Goal: Task Accomplishment & Management: Manage account settings

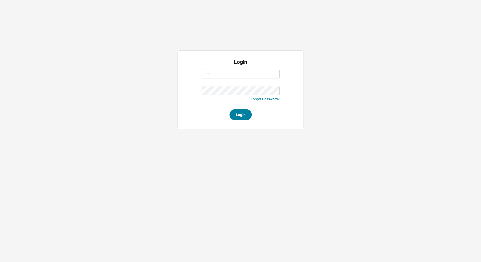
type input "lea@qualitybath.com"
click at [242, 113] on button "Login" at bounding box center [240, 114] width 22 height 11
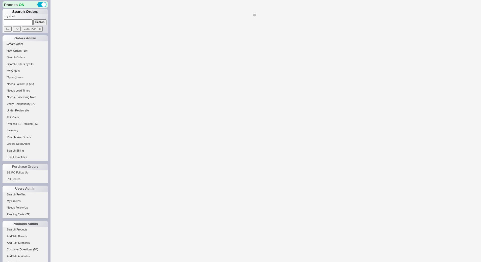
select select "LOW"
select select "3"
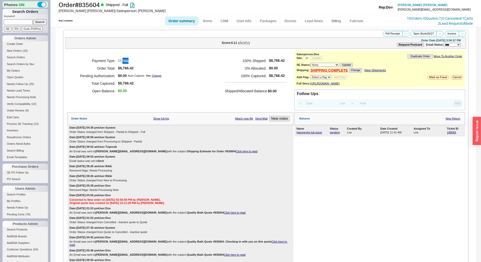
select select "*"
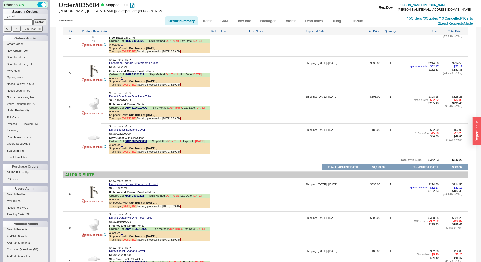
scroll to position [580, 0]
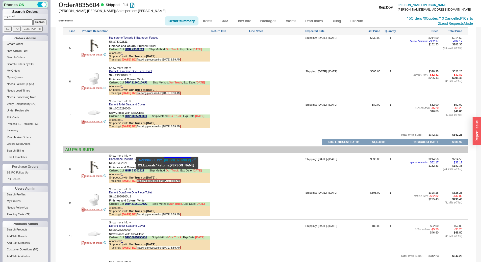
click at [179, 161] on button "800-334-0455" at bounding box center [177, 160] width 27 height 5
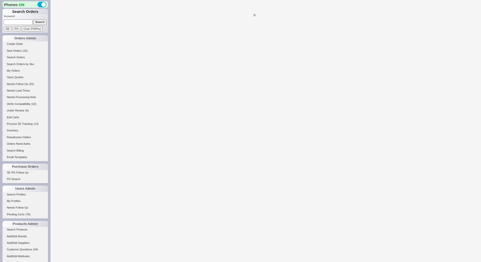
select select "*"
select select "LOW"
select select "3"
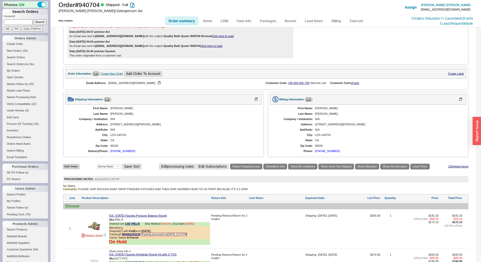
scroll to position [357, 0]
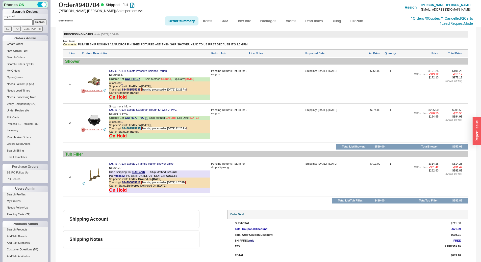
click at [133, 128] on link "884481525235" at bounding box center [131, 128] width 18 height 3
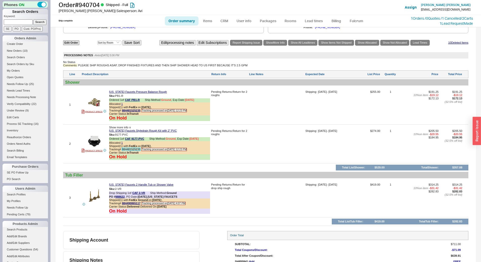
scroll to position [306, 0]
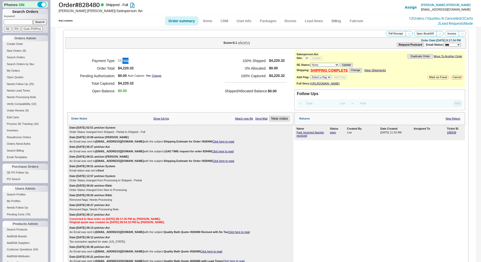
select select "LOW"
select select "3"
select select "*"
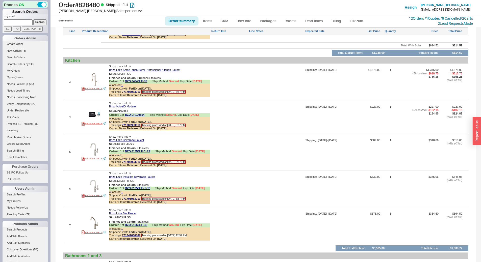
scroll to position [858, 0]
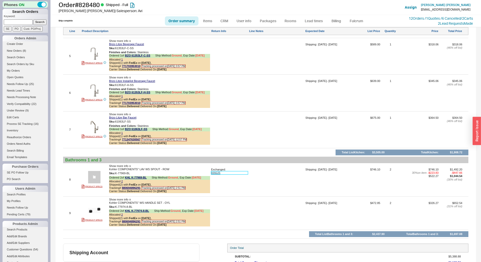
click at [221, 175] on link "939225" at bounding box center [229, 172] width 37 height 3
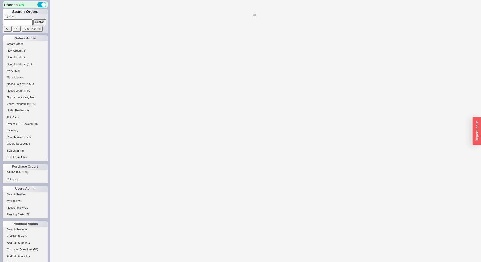
select select "*"
select select "LOW"
select select "3"
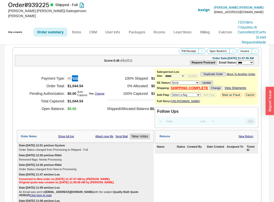
select select "*"
select select "LOW"
select select "3"
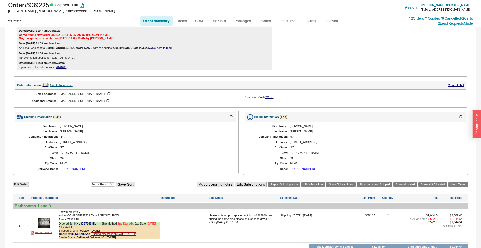
scroll to position [195, 0]
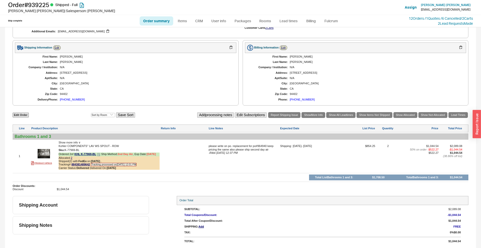
click at [70, 156] on div "Ordered 2 of KHL K-77969-BL Ship Method: 2nd Day Air , Exp Date: 9/11/25" at bounding box center [109, 154] width 101 height 4
click at [72, 157] on div "Allocated 2" at bounding box center [109, 157] width 101 height 3
click at [71, 158] on link "2" at bounding box center [72, 157] width 2 height 3
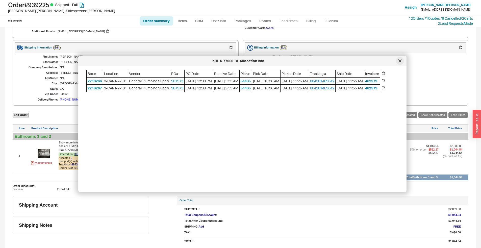
click at [273, 61] on div at bounding box center [400, 61] width 8 height 8
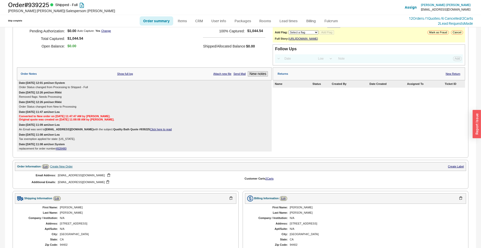
scroll to position [0, 0]
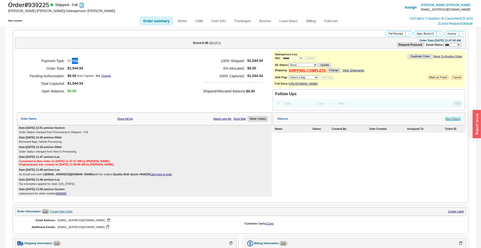
click at [273, 118] on link "New Return" at bounding box center [452, 118] width 15 height 3
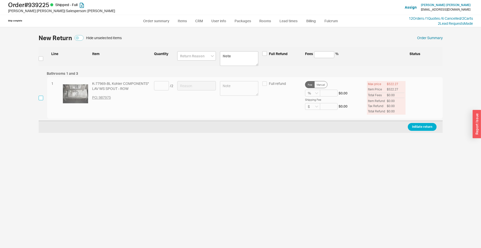
click at [41, 97] on input "checkbox" at bounding box center [41, 98] width 5 height 5
checkbox input "true"
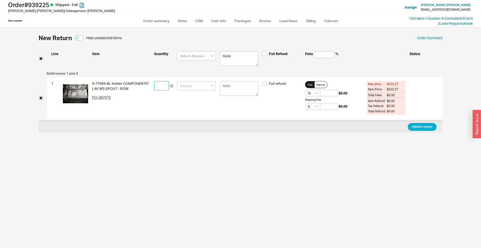
click at [162, 85] on input at bounding box center [161, 85] width 15 height 9
type input "2"
click at [196, 92] on div at bounding box center [196, 98] width 39 height 34
click at [202, 79] on div "1 K-77969-BL Kohler COMPONENTS" LAV WS SPOUT - ROW PO: 987975 2 / 2 Full refund…" at bounding box center [244, 98] width 395 height 42
click at [203, 89] on input at bounding box center [196, 85] width 39 height 9
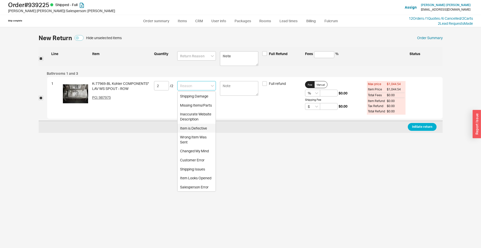
click at [199, 127] on div "Item is Defective" at bounding box center [196, 128] width 38 height 9
type input "Item is Defective"
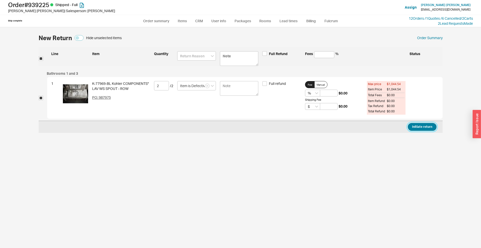
click at [273, 128] on button "Initiate return" at bounding box center [421, 127] width 29 height 8
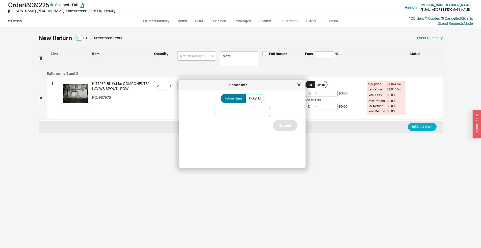
click at [216, 110] on input at bounding box center [242, 111] width 55 height 9
drag, startPoint x: 255, startPoint y: 108, endPoint x: 227, endPoint y: 109, distance: 28.0
click at [227, 108] on input "Kohler spout issue" at bounding box center [242, 111] width 55 height 9
click at [227, 112] on input "Kohler spout issue" at bounding box center [242, 111] width 55 height 9
type input "Kohler spout issue"
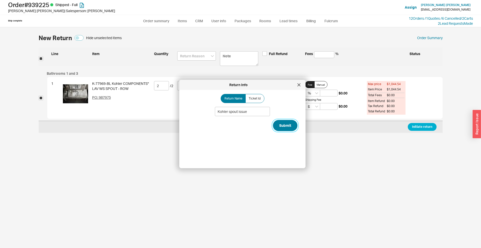
click at [273, 128] on button "Submit" at bounding box center [285, 125] width 24 height 11
select select "*"
select select "LOW"
select select "3"
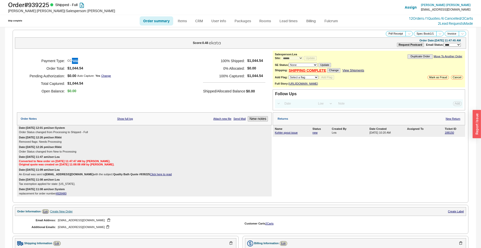
click at [273, 135] on div "Name Status Created By Date Created Assigned To Ticket ID Kohler spout issue ne…" at bounding box center [368, 131] width 192 height 12
click at [273, 134] on div "188150" at bounding box center [453, 132] width 18 height 3
click at [273, 133] on link "188150" at bounding box center [448, 132] width 9 height 3
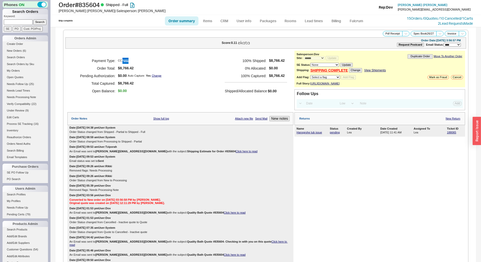
select select "*"
select select "LOW"
select select "3"
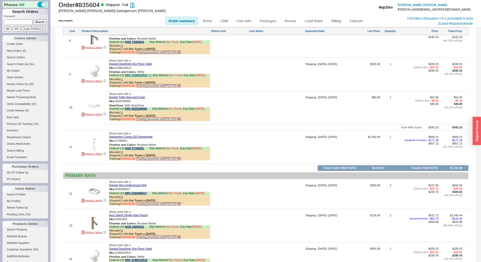
scroll to position [681, 0]
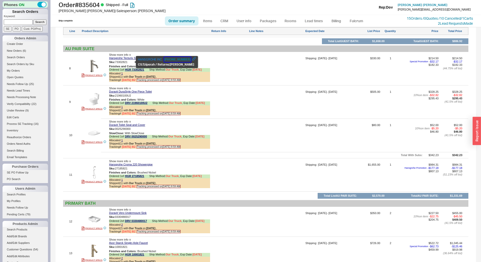
click at [164, 59] on button "800-334-0455" at bounding box center [177, 59] width 27 height 5
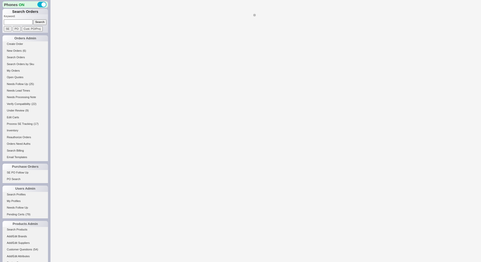
select select "LOW"
select select "3"
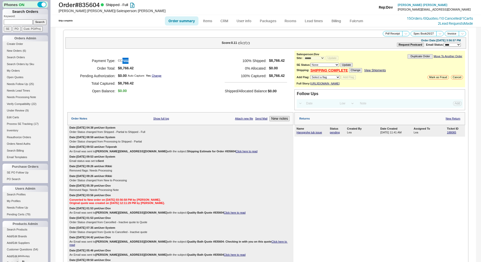
select select "*"
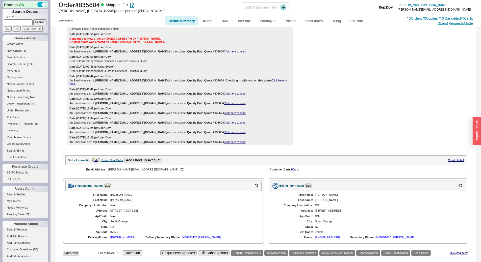
scroll to position [202, 0]
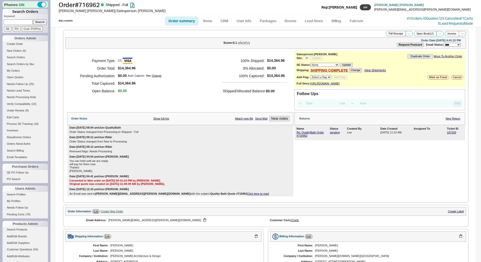
select select "*"
select select "LOW"
select select "3"
select select "*"
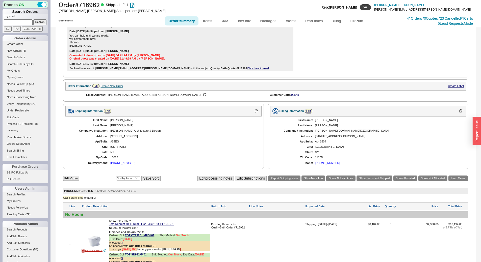
scroll to position [108, 0]
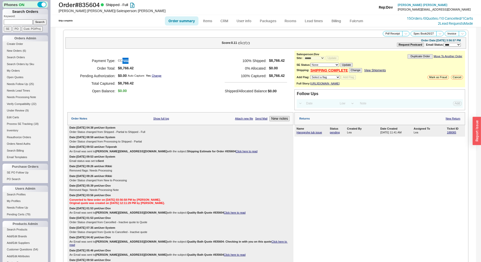
select select "*"
select select "LOW"
select select "3"
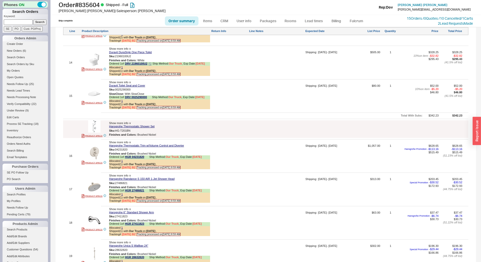
scroll to position [908, 0]
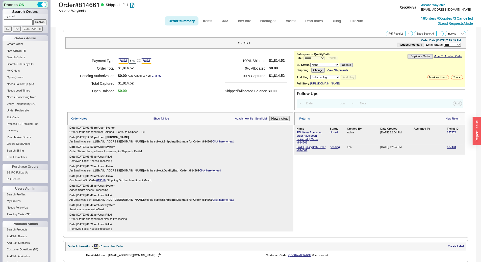
select select "*"
select select "LOW"
select select "3"
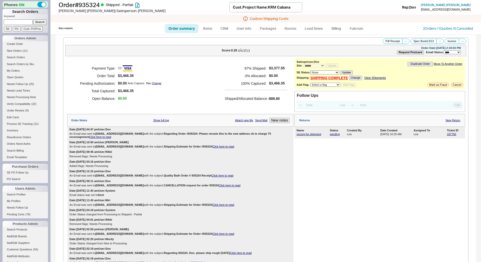
select select "*"
select select "LOW"
select select "3"
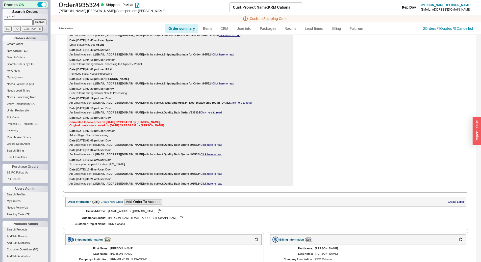
scroll to position [50, 0]
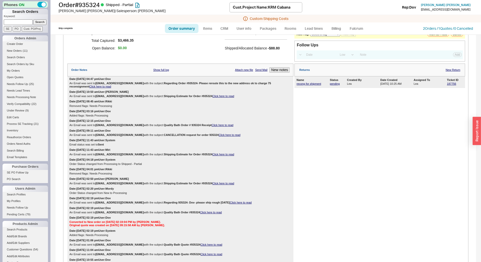
click at [89, 87] on link "Click here to read" at bounding box center [100, 86] width 22 height 3
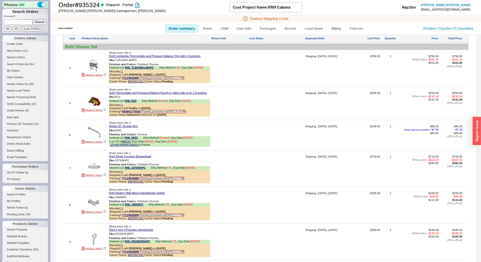
scroll to position [346, 0]
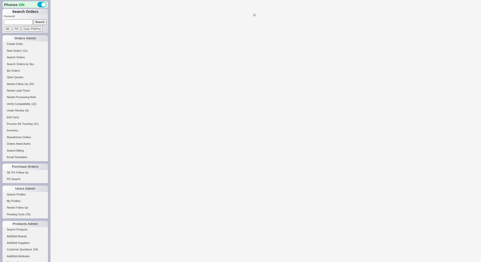
select select "*"
select select "LOW"
select select "3"
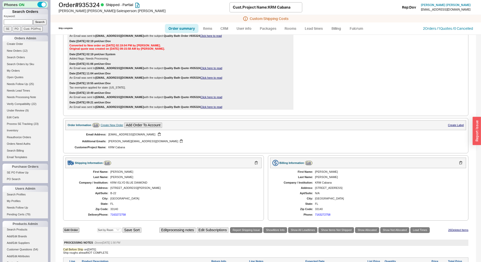
scroll to position [252, 0]
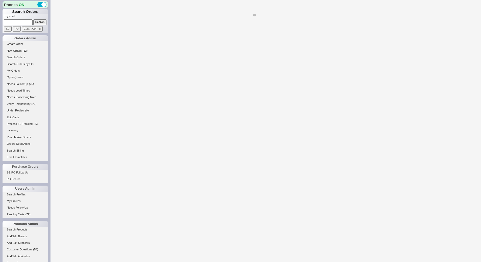
select select "*"
select select "LOW"
select select "3"
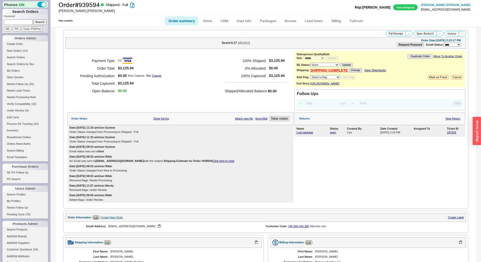
select select "*"
select select "LOW"
select select "3"
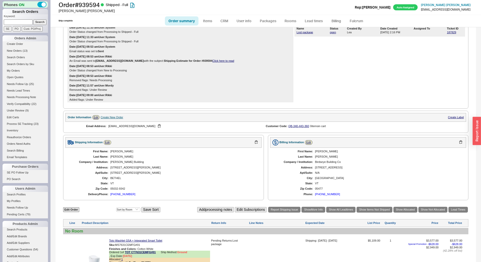
scroll to position [201, 0]
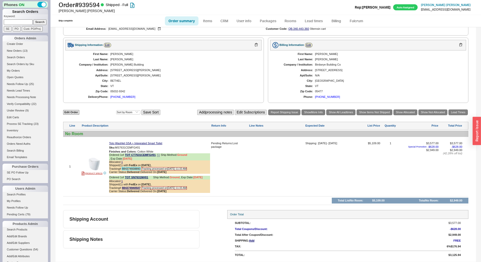
click at [133, 169] on link "884374938893" at bounding box center [131, 168] width 18 height 3
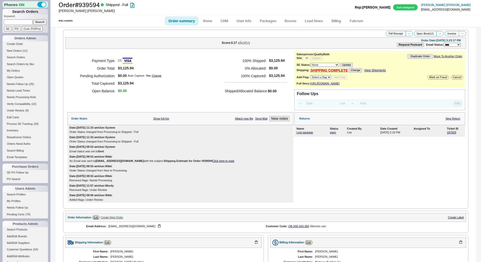
select select "LOW"
select select "3"
select select "*"
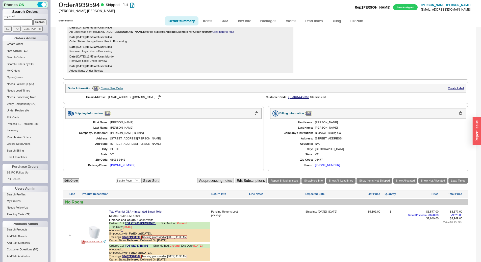
scroll to position [201, 0]
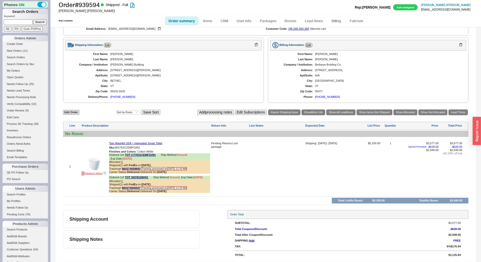
click at [118, 74] on div "[STREET_ADDRESS][PERSON_NAME]" at bounding box center [183, 75] width 146 height 3
click at [118, 74] on div "First Name: [PERSON_NAME] Last Name: [PERSON_NAME] Company / Institution: [PERS…" at bounding box center [163, 75] width 196 height 50
copy div "[STREET_ADDRESS][PERSON_NAME]"
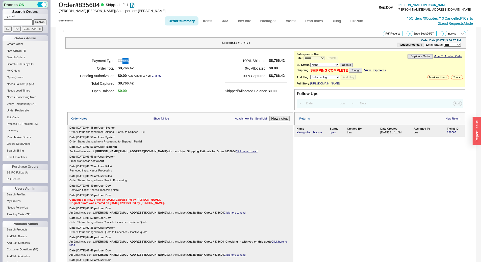
select select "*"
select select "LOW"
select select "3"
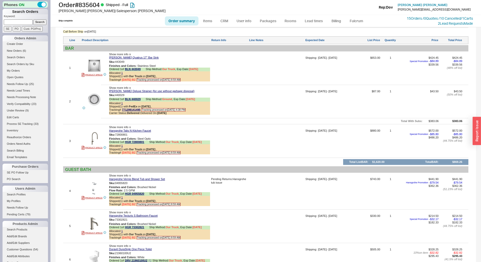
scroll to position [504, 0]
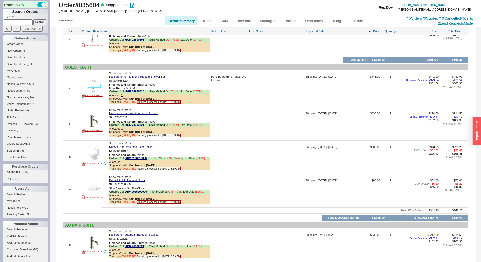
click at [94, 82] on img at bounding box center [94, 86] width 12 height 12
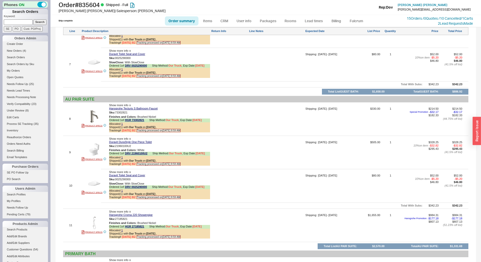
scroll to position [429, 0]
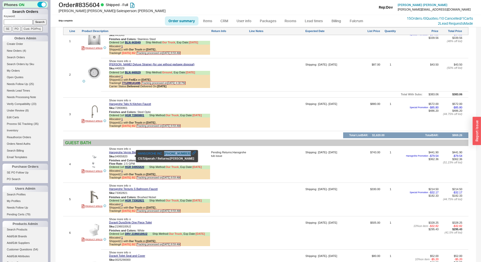
copy div "800-334-0455"
drag, startPoint x: 185, startPoint y: 155, endPoint x: 164, endPoint y: 154, distance: 20.5
click at [164, 154] on div "HANSGROHE INC. 800-334-0455" at bounding box center [167, 153] width 58 height 5
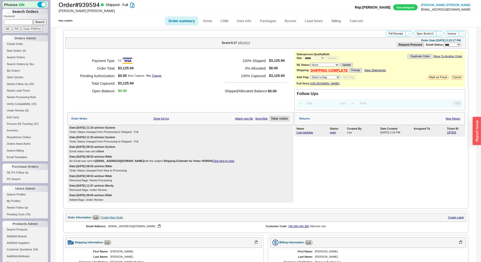
select select "*"
select select "LOW"
select select "3"
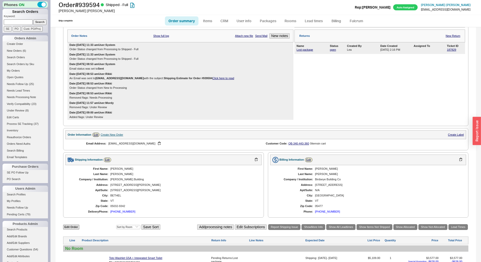
scroll to position [49, 0]
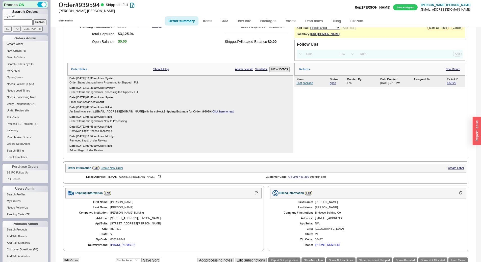
click at [310, 85] on span "Lost package" at bounding box center [312, 82] width 32 height 3
click at [303, 85] on link "Lost package" at bounding box center [304, 82] width 16 height 3
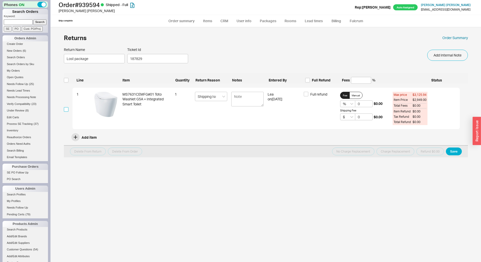
click at [67, 107] on input "checkbox" at bounding box center [66, 109] width 5 height 5
checkbox input "true"
drag, startPoint x: 351, startPoint y: 152, endPoint x: 341, endPoint y: 164, distance: 16.0
click at [351, 152] on button "No Charge Replacement" at bounding box center [353, 152] width 42 height 8
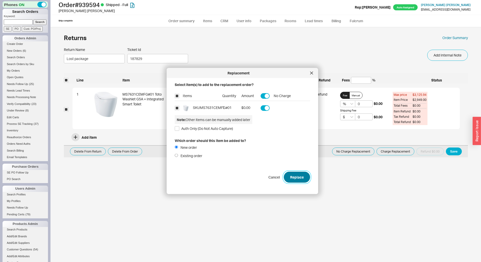
click at [296, 180] on button "Replace" at bounding box center [297, 177] width 26 height 11
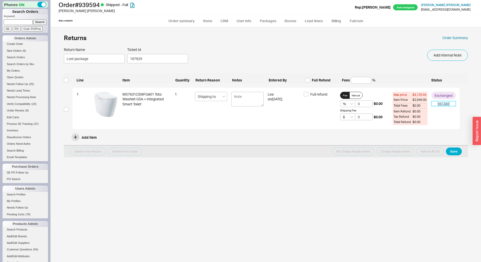
click at [439, 104] on link "941345" at bounding box center [443, 103] width 24 height 5
select select "*"
select select "LOW"
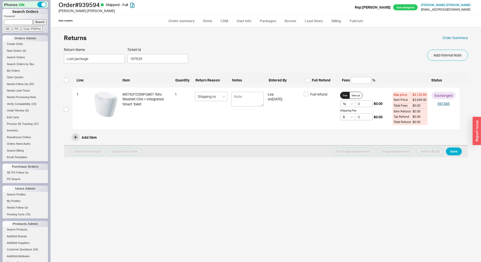
select select "3"
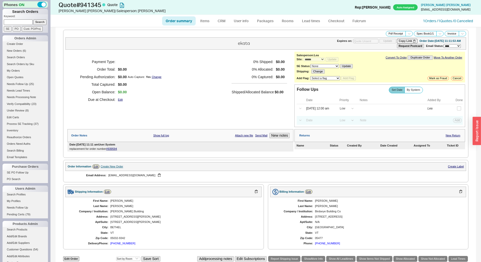
click at [395, 53] on div "**********" at bounding box center [379, 67] width 171 height 31
click at [395, 58] on link "Convert To Order" at bounding box center [395, 57] width 21 height 3
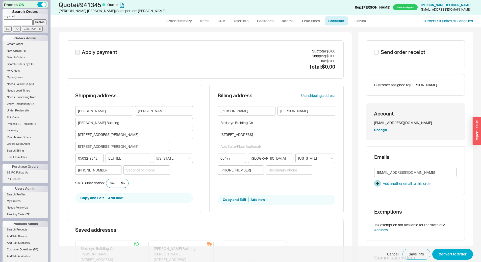
click at [395, 58] on div "Send order receipt" at bounding box center [415, 54] width 82 height 11
click at [394, 53] on span "Send order receipt" at bounding box center [402, 52] width 44 height 7
click at [378, 53] on input "Send order receipt" at bounding box center [376, 52] width 5 height 5
checkbox input "true"
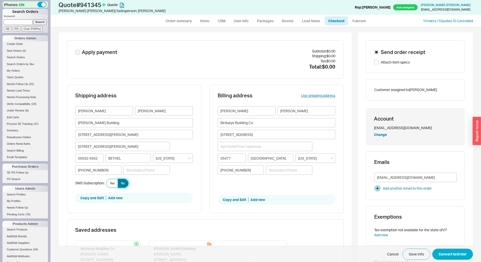
click at [121, 183] on span "No" at bounding box center [123, 183] width 4 height 4
click at [0, 0] on input "No" at bounding box center [0, 0] width 0 height 0
click at [451, 255] on button "Convert to Order" at bounding box center [452, 254] width 41 height 11
select select "*"
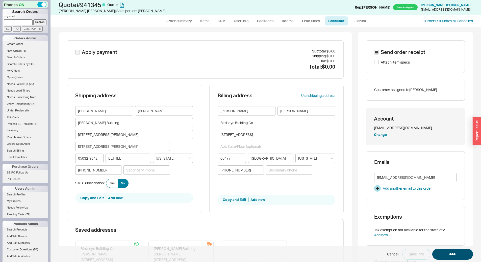
select select "LOW"
select select "3"
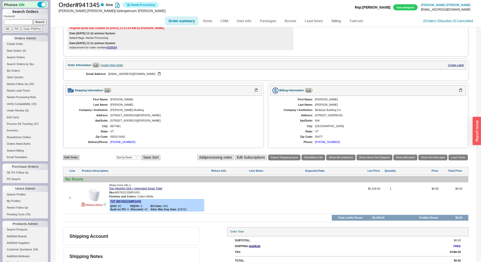
scroll to position [117, 0]
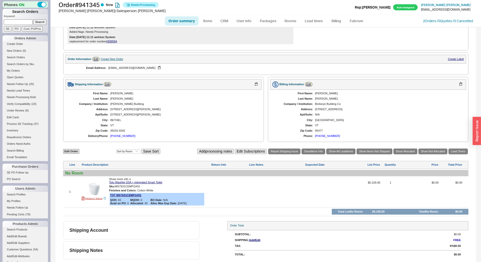
click at [13, 25] on input at bounding box center [18, 21] width 29 height 5
paste input "940638"
type input "940638"
click at [36, 20] on input "Search" at bounding box center [39, 21] width 13 height 5
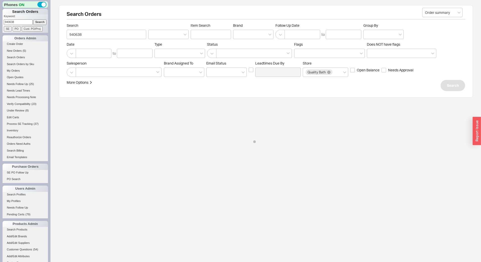
select select "*"
select select "LOW"
select select "3"
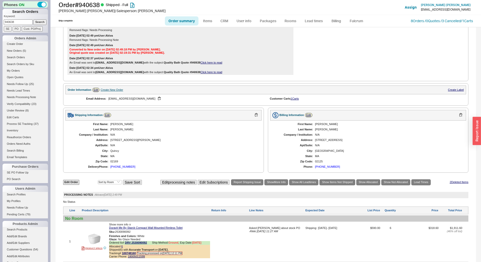
scroll to position [232, 0]
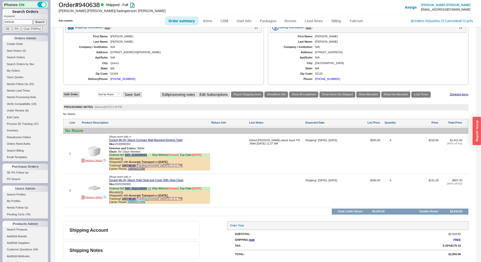
click at [128, 201] on link "18005011599" at bounding box center [136, 202] width 17 height 3
click at [128, 200] on link "100748160" at bounding box center [129, 198] width 14 height 3
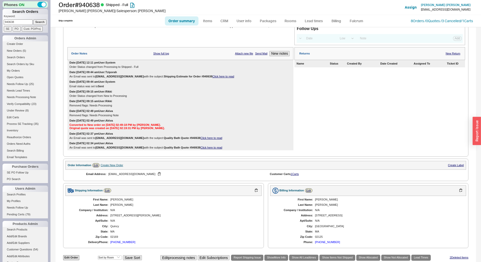
scroll to position [0, 0]
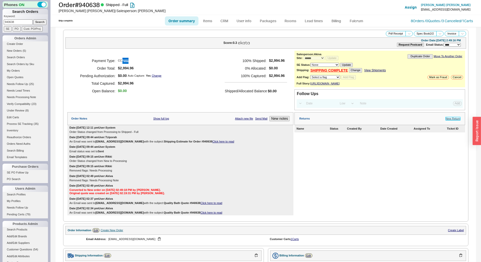
click at [445, 120] on link "New Return" at bounding box center [452, 118] width 15 height 3
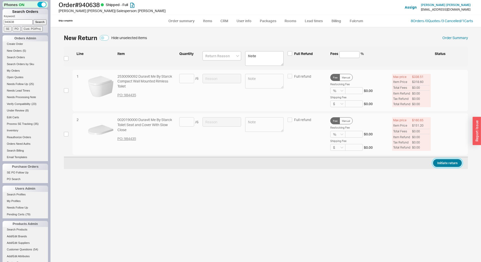
click at [455, 161] on button "Initiate return" at bounding box center [447, 163] width 29 height 8
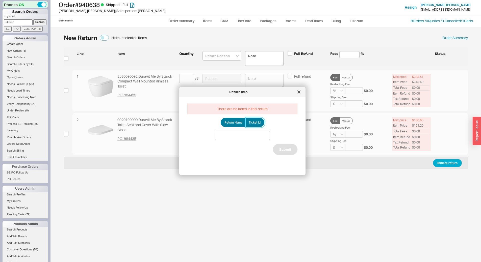
click at [250, 122] on span "Ticket Id" at bounding box center [254, 122] width 12 height 4
click at [0, 0] on input "Ticket Id" at bounding box center [0, 0] width 0 height 0
drag, startPoint x: 245, startPoint y: 137, endPoint x: 252, endPoint y: 140, distance: 7.0
click at [245, 137] on input at bounding box center [242, 135] width 55 height 9
paste input "188146"
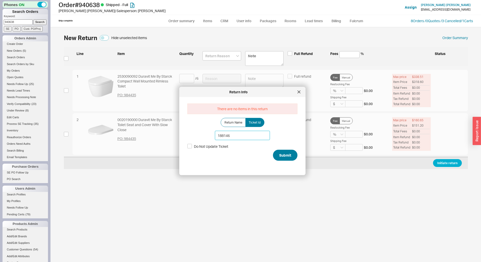
type input "188146"
click at [280, 152] on button "Submit" at bounding box center [285, 155] width 24 height 11
select select "*"
select select "LOW"
select select "3"
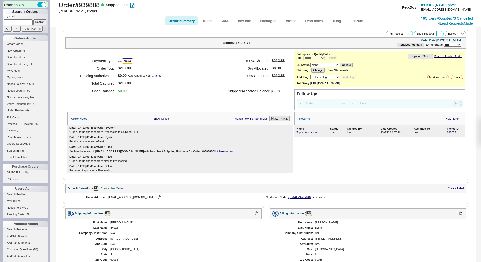
select select "*"
select select "LOW"
select select "3"
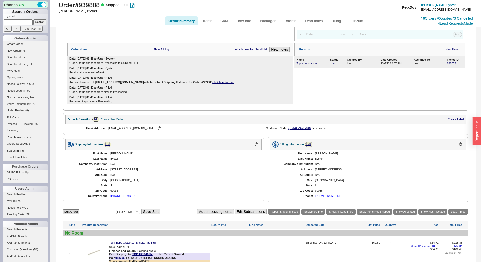
scroll to position [186, 0]
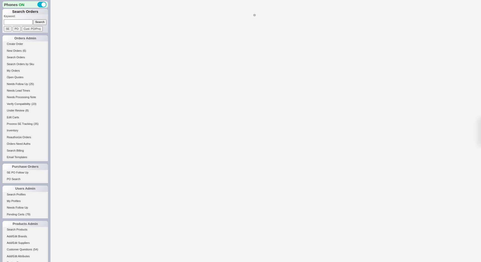
select select "*"
select select "LOW"
select select "3"
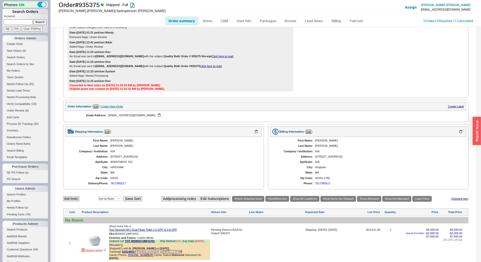
scroll to position [201, 0]
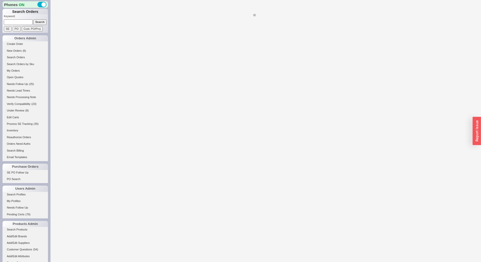
select select "*"
select select "LOW"
select select "3"
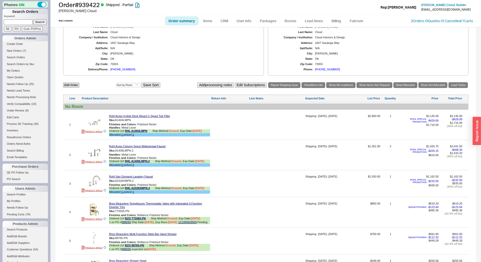
scroll to position [45, 0]
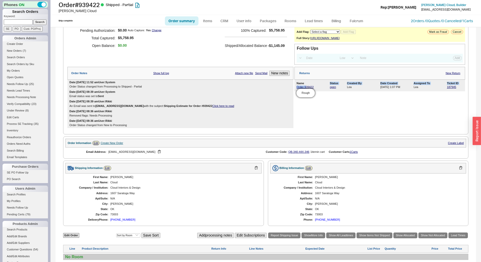
click at [304, 88] on div "Name Status Created By Date Created Assigned To Ticket ID Order 939422 Rough op…" at bounding box center [379, 86] width 171 height 12
click at [304, 89] on link "Order 939422" at bounding box center [304, 87] width 17 height 3
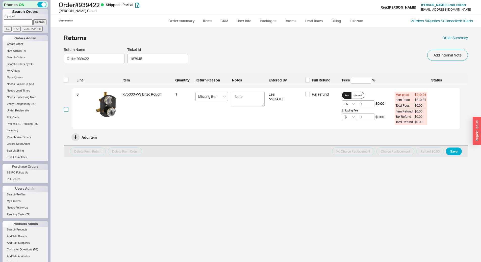
click at [65, 111] on input "checkbox" at bounding box center [66, 109] width 5 height 5
checkbox input "true"
click at [346, 151] on button "No Charge Replacement" at bounding box center [353, 152] width 42 height 8
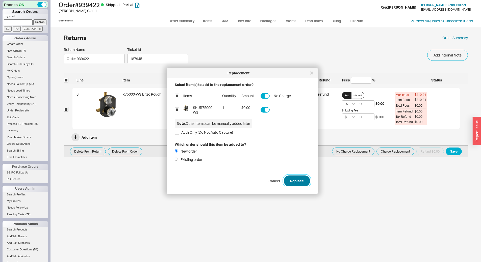
click at [286, 185] on button "Replace" at bounding box center [297, 180] width 26 height 11
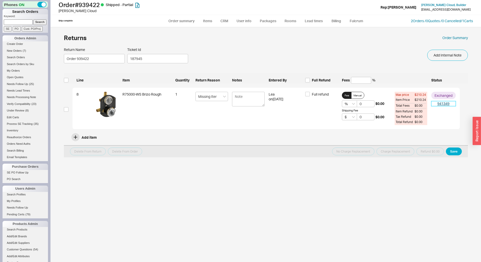
click at [442, 105] on link "941349" at bounding box center [443, 103] width 24 height 5
select select "*"
select select "LOW"
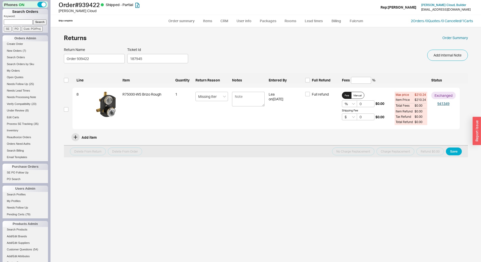
select select "3"
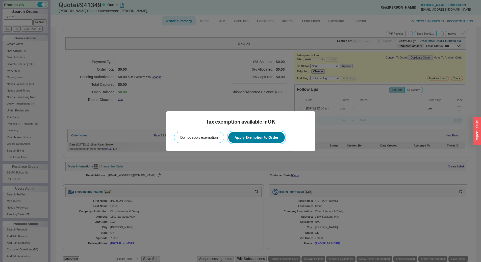
click at [250, 135] on button "Apply Exemption to Order" at bounding box center [256, 137] width 57 height 11
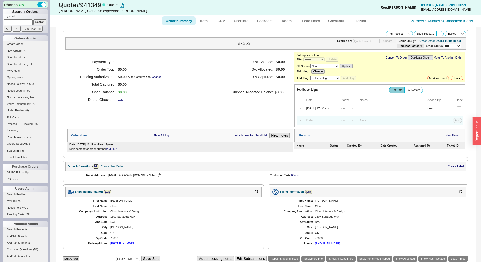
click at [386, 53] on div "**********" at bounding box center [379, 67] width 171 height 31
click at [387, 57] on link "Convert To Order" at bounding box center [395, 57] width 21 height 3
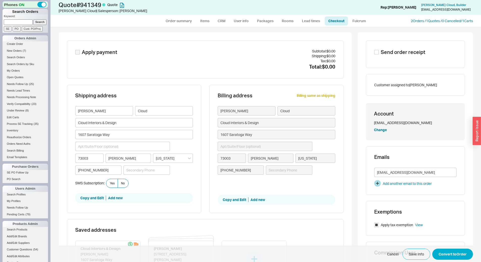
click at [374, 56] on div "Send order receipt" at bounding box center [415, 54] width 82 height 11
click at [380, 52] on span "Send order receipt" at bounding box center [402, 52] width 44 height 7
click at [378, 52] on input "Send order receipt" at bounding box center [376, 52] width 5 height 5
checkbox input "true"
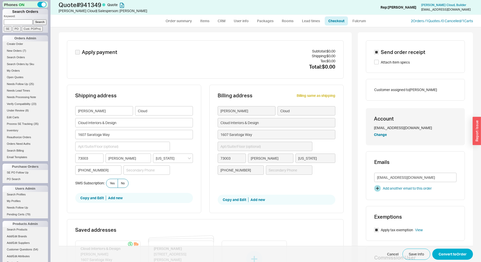
click at [120, 177] on div "John Cloud Cloud Interiors & Design 1607 Saratoga Way 73003 Edmond Oklahoma (91…" at bounding box center [134, 142] width 118 height 73
click at [122, 183] on span "No" at bounding box center [123, 183] width 4 height 4
click at [0, 0] on input "No" at bounding box center [0, 0] width 0 height 0
click at [173, 19] on link "Order summary" at bounding box center [179, 20] width 34 height 9
select select "*"
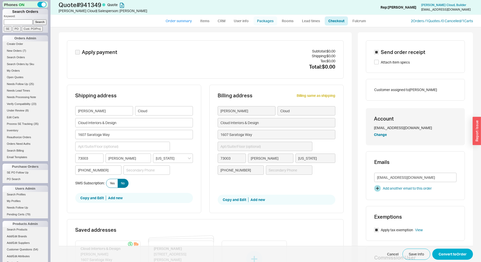
select select "*"
select select "LOW"
select select "3"
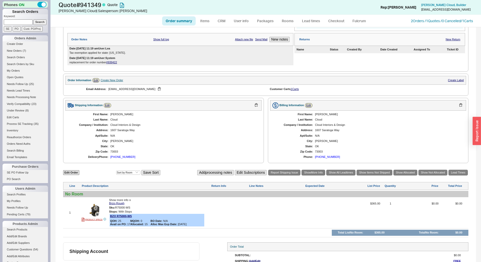
scroll to position [67, 0]
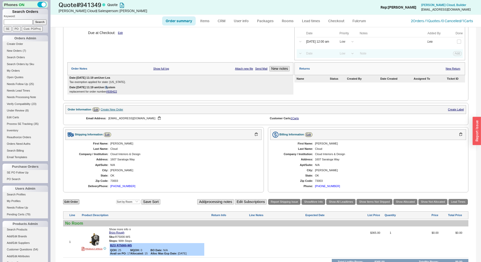
click at [113, 90] on div "Date: 09/22/2025 11:19 am User: System" at bounding box center [92, 88] width 46 height 4
click at [114, 91] on link "#939422" at bounding box center [111, 91] width 11 height 3
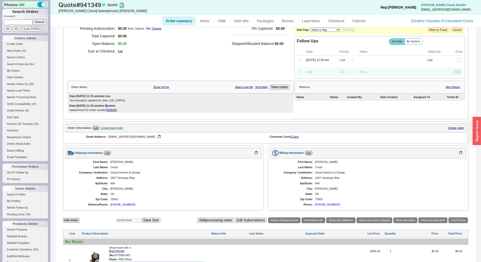
scroll to position [0, 0]
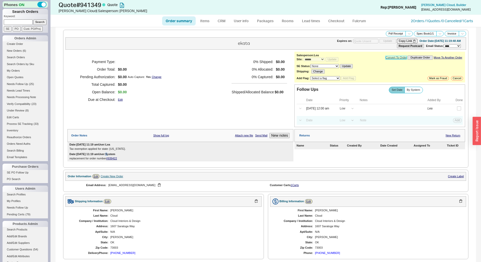
click at [388, 58] on link "Convert To Order" at bounding box center [395, 57] width 21 height 3
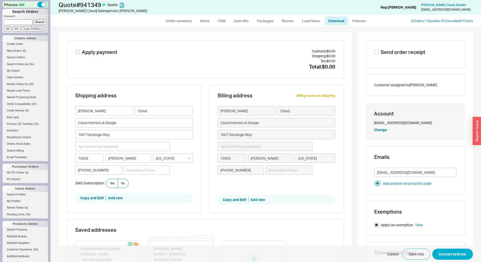
click at [407, 53] on span "Send order receipt" at bounding box center [402, 52] width 44 height 7
click at [378, 53] on input "Send order receipt" at bounding box center [376, 52] width 5 height 5
checkbox input "true"
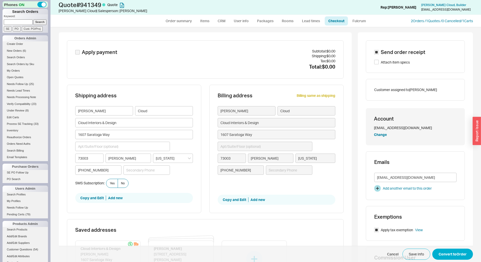
click at [127, 181] on div "SMS Subscription: Yes No" at bounding box center [134, 183] width 118 height 9
click at [119, 181] on label "No" at bounding box center [123, 183] width 11 height 9
click at [0, 0] on input "No" at bounding box center [0, 0] width 0 height 0
click at [456, 259] on button "Convert to Order" at bounding box center [452, 254] width 41 height 11
select select "*"
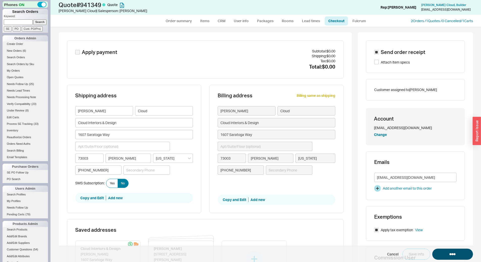
select select "*"
select select "LOW"
select select "3"
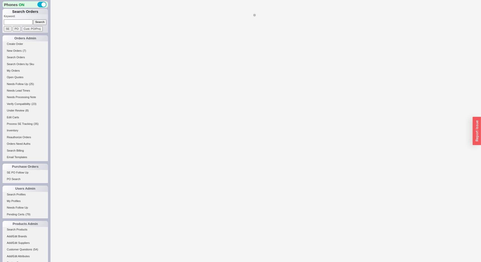
select select "*"
select select "LOW"
select select "3"
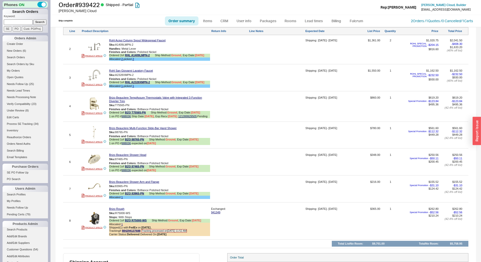
scroll to position [348, 0]
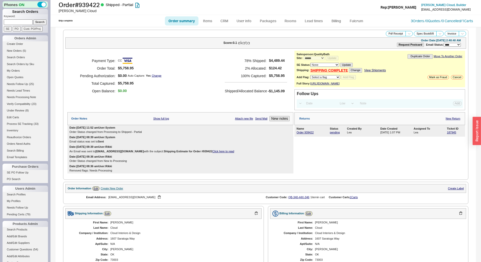
select select "*"
select select "LOW"
select select "3"
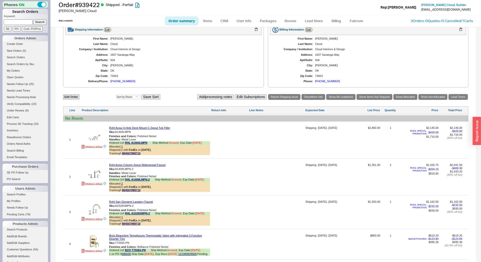
scroll to position [368, 0]
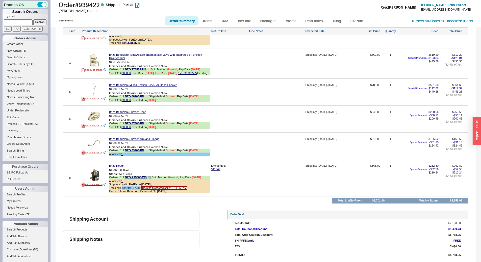
copy link "884294137688"
drag, startPoint x: 140, startPoint y: 188, endPoint x: 122, endPoint y: 187, distance: 18.5
click at [122, 187] on span "Tracking# 884294137688" at bounding box center [124, 187] width 31 height 3
click at [97, 5] on h1 "Order # 939422 Shipped - Partial" at bounding box center [150, 4] width 183 height 7
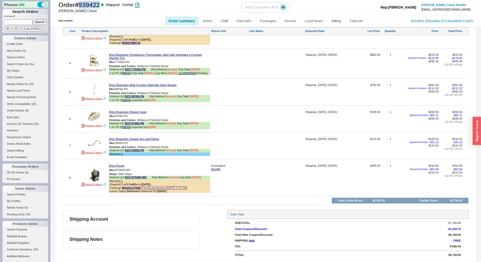
copy h1 "939422"
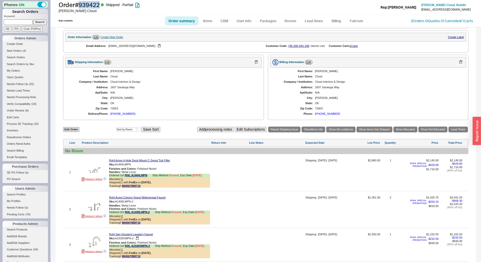
scroll to position [353, 0]
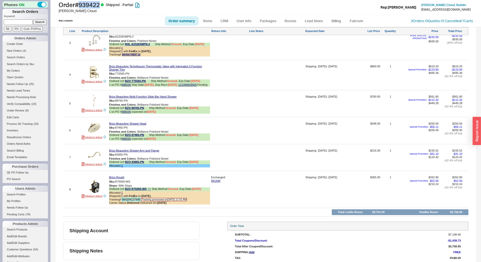
click at [136, 201] on link "884294137688" at bounding box center [131, 199] width 18 height 3
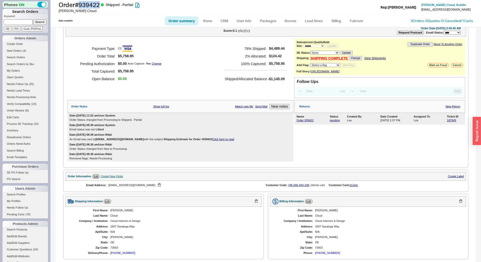
scroll to position [0, 0]
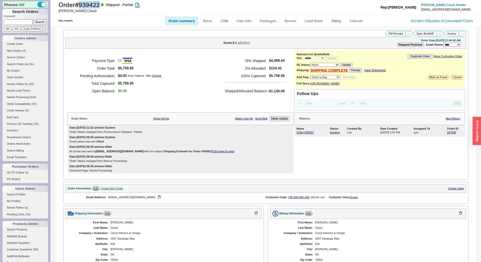
click at [367, 70] on link "View Shipments" at bounding box center [375, 71] width 22 height 4
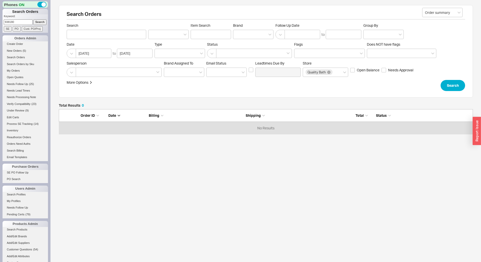
click at [38, 21] on input "Search" at bounding box center [39, 21] width 13 height 5
type input "938180"
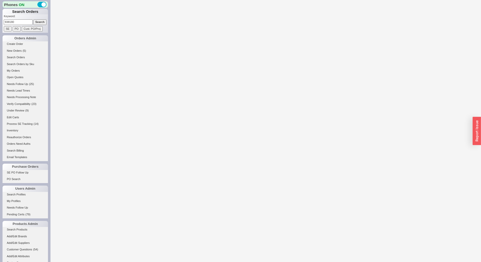
select select "LOW"
select select "3"
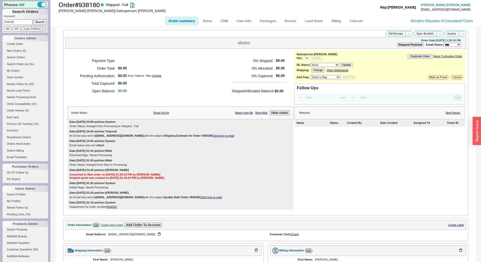
select select "*"
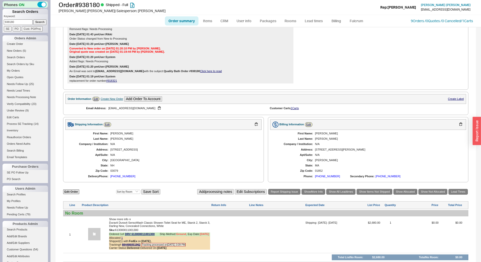
scroll to position [172, 0]
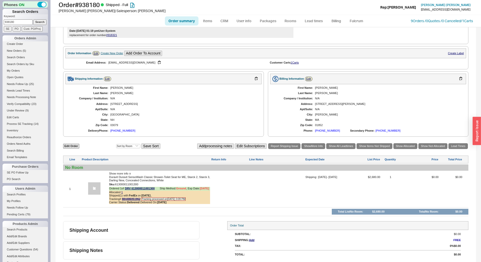
click at [124, 172] on span "Show more info ∨" at bounding box center [120, 173] width 22 height 3
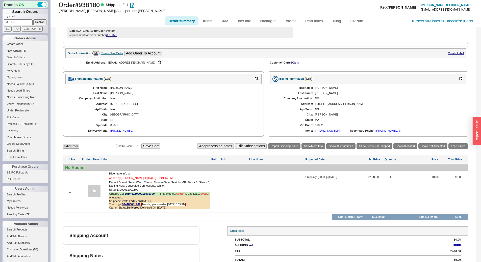
click at [124, 172] on span "Hide more info ∧" at bounding box center [119, 173] width 21 height 3
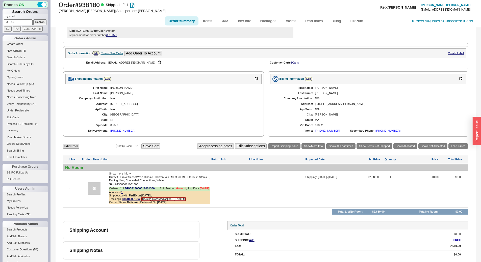
click at [120, 173] on span "Show more info ∨" at bounding box center [120, 173] width 22 height 3
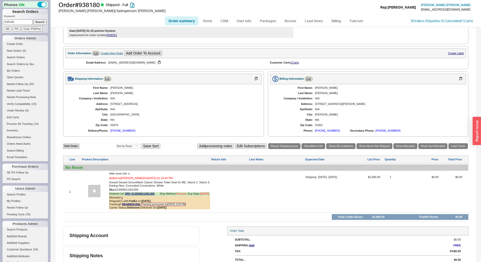
click at [169, 124] on div "03079" at bounding box center [183, 125] width 146 height 3
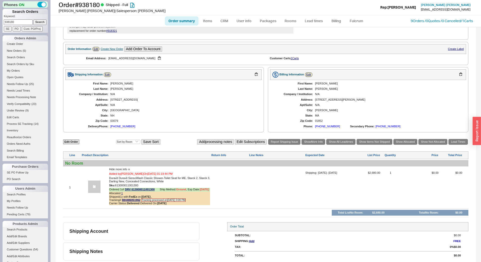
scroll to position [177, 0]
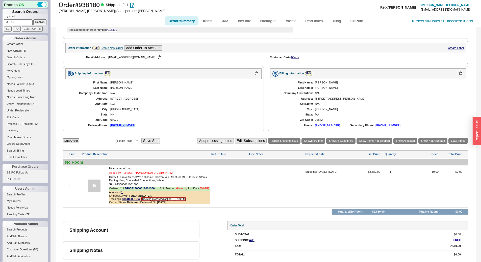
copy div "[PHONE_NUMBER]"
drag, startPoint x: 132, startPoint y: 126, endPoint x: 109, endPoint y: 127, distance: 22.7
click at [109, 127] on div "Delivery Phone: [PHONE_NUMBER]" at bounding box center [163, 125] width 186 height 3
click at [76, 6] on h1 "Order # 938180 Shipped - Full" at bounding box center [150, 4] width 183 height 7
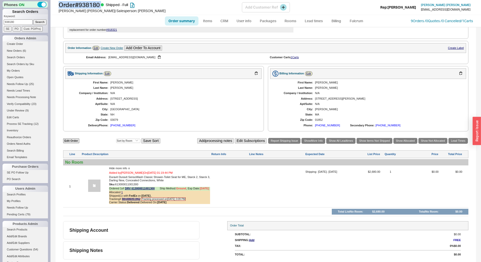
click at [76, 6] on h1 "Order # 938180 Shipped - Full" at bounding box center [150, 4] width 183 height 7
copy h1 "Order # 938180"
click at [156, 55] on button "button" at bounding box center [159, 57] width 6 height 5
click at [18, 22] on input "938180" at bounding box center [18, 21] width 29 height 5
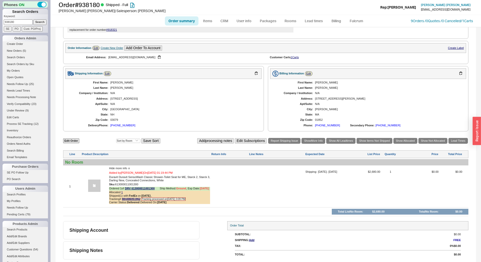
paste input "[EMAIL_ADDRESS][DOMAIN_NAME]"
type input "[EMAIL_ADDRESS][DOMAIN_NAME]"
click at [34, 24] on input "Search" at bounding box center [39, 21] width 13 height 5
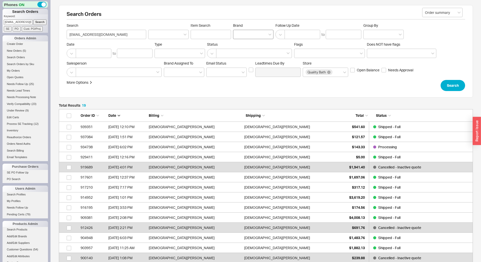
click at [241, 35] on div at bounding box center [253, 34] width 40 height 9
click at [239, 35] on input "Brand" at bounding box center [238, 35] width 4 height 6
type input "califor"
type input "Brand"
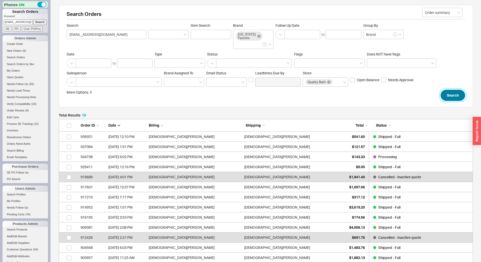
click at [455, 96] on button "Search" at bounding box center [452, 95] width 24 height 11
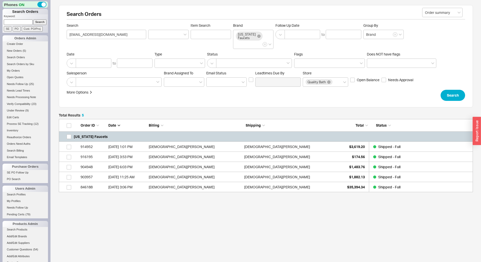
scroll to position [69, 410]
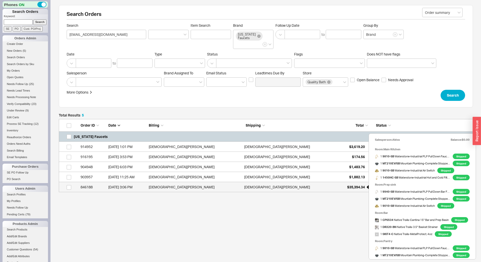
click at [353, 184] on div "$35,394.34" at bounding box center [351, 187] width 25 height 10
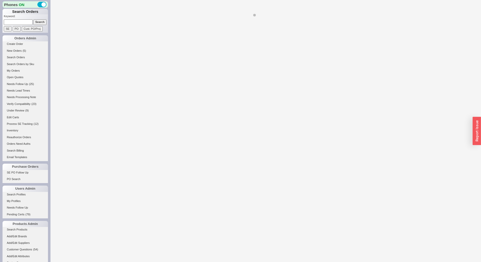
select select "**"
select select "LOW"
select select "3"
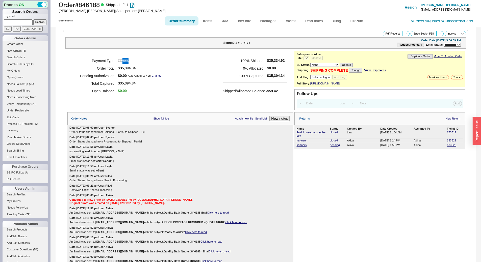
select select "*"
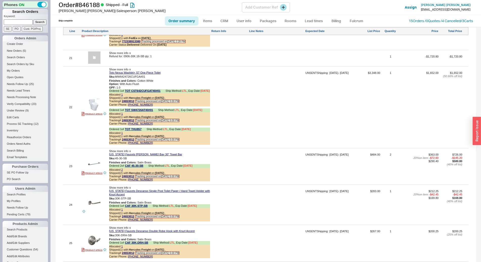
scroll to position [1463, 0]
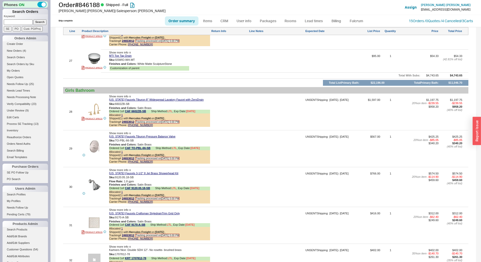
click at [15, 22] on input at bounding box center [18, 21] width 29 height 5
paste input "938020"
type input "938020"
click at [34, 22] on input "Search" at bounding box center [39, 21] width 13 height 5
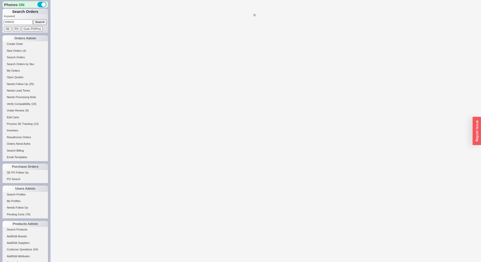
select select "*"
select select "LOW"
select select "3"
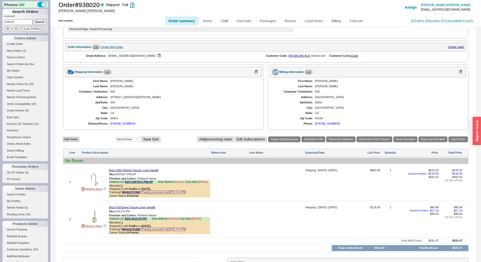
scroll to position [192, 0]
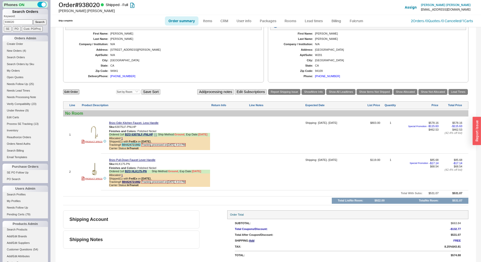
click at [129, 145] on link "884424721982" at bounding box center [131, 144] width 18 height 3
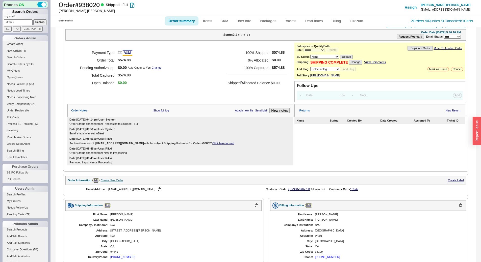
scroll to position [0, 0]
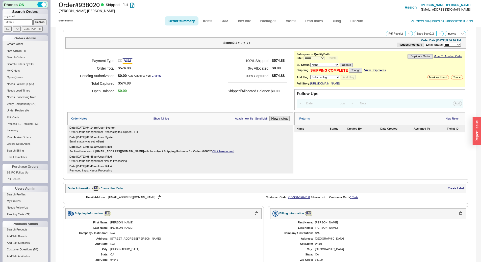
click at [213, 153] on link "Click here to read" at bounding box center [223, 151] width 22 height 3
click at [448, 120] on link "New Return" at bounding box center [452, 118] width 15 height 3
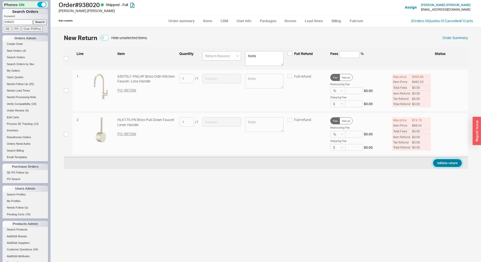
click at [446, 163] on button "Initiate return" at bounding box center [447, 163] width 29 height 8
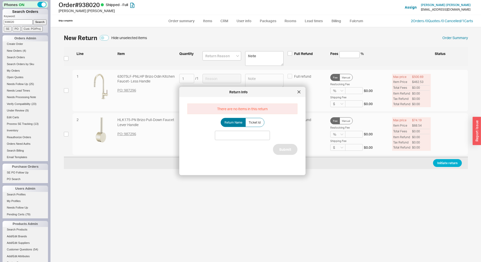
click at [272, 124] on div "Return Name Ticket Id" at bounding box center [242, 122] width 110 height 9
click at [249, 116] on div "There are no items in this return Return Name Ticket Id Submit" at bounding box center [246, 134] width 118 height 66
drag, startPoint x: 261, startPoint y: 129, endPoint x: 252, endPoint y: 123, distance: 11.1
click at [259, 127] on div "There are no items in this return Return Name Ticket Id Submit" at bounding box center [246, 134] width 118 height 66
click at [252, 122] on span "Ticket Id" at bounding box center [254, 122] width 12 height 4
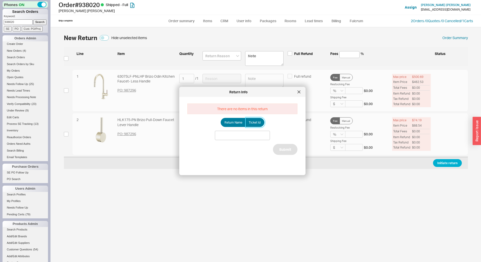
click at [0, 0] on input "Ticket Id" at bounding box center [0, 0] width 0 height 0
click at [240, 131] on input at bounding box center [242, 135] width 55 height 9
paste input "188153"
type input "188153"
click at [274, 152] on button "Submit" at bounding box center [285, 155] width 24 height 11
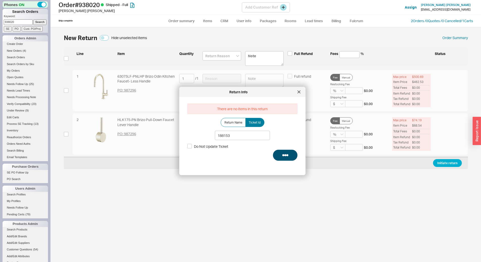
select select "*"
select select "LOW"
select select "3"
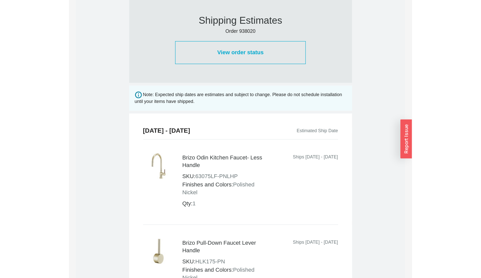
scroll to position [228, 0]
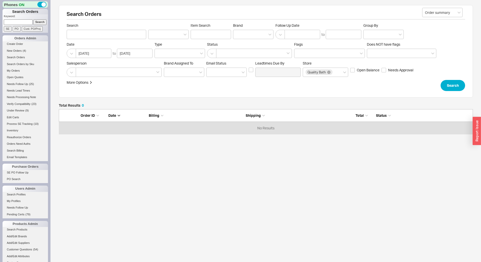
scroll to position [21, 410]
click at [22, 21] on input at bounding box center [18, 21] width 29 height 5
click at [79, 32] on input "Search" at bounding box center [106, 34] width 79 height 9
click at [90, 36] on input "Search" at bounding box center [106, 34] width 79 height 9
type input "acheiveft"
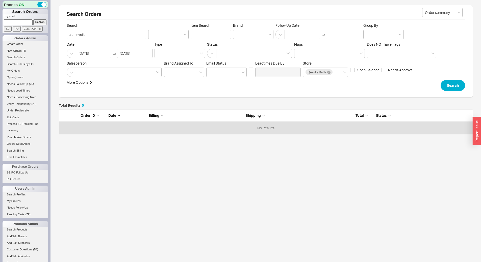
click button "Search" at bounding box center [452, 85] width 24 height 11
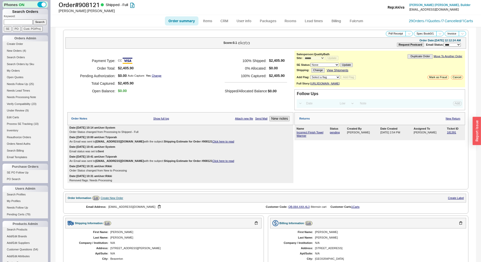
select select "*"
select select "LOW"
select select "3"
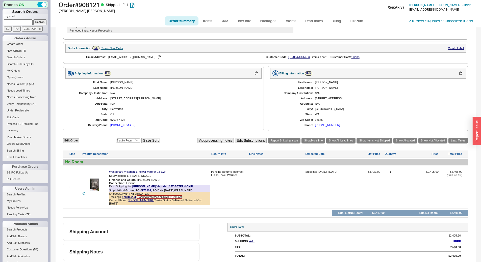
scroll to position [151, 0]
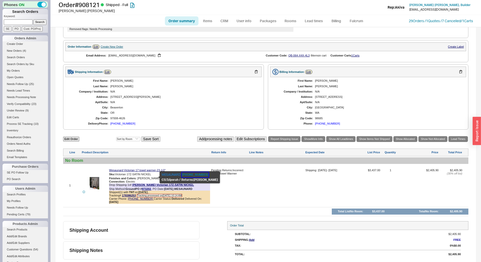
click at [184, 175] on button "[PHONE_NUMBER]" at bounding box center [195, 174] width 27 height 5
click at [197, 87] on div "First Name: [PERSON_NAME] Last Name: [PERSON_NAME] Company / Institution: N/A A…" at bounding box center [163, 102] width 196 height 50
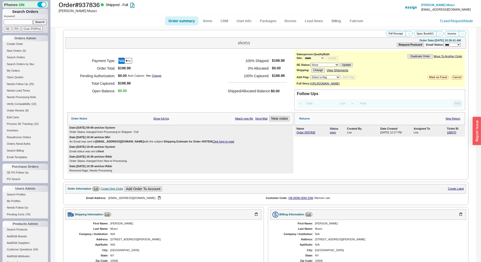
select select "*"
select select "LOW"
select select "3"
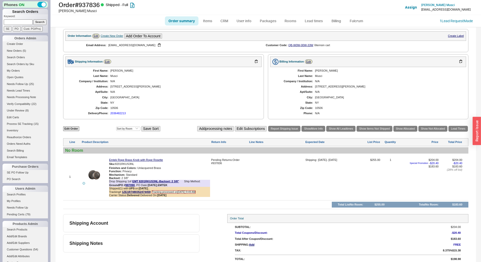
scroll to position [160, 0]
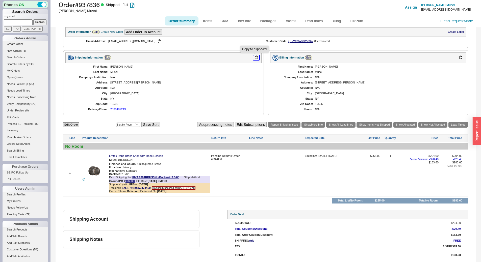
drag, startPoint x: 254, startPoint y: 59, endPoint x: 241, endPoint y: 27, distance: 33.6
click at [254, 59] on button "button" at bounding box center [256, 57] width 6 height 5
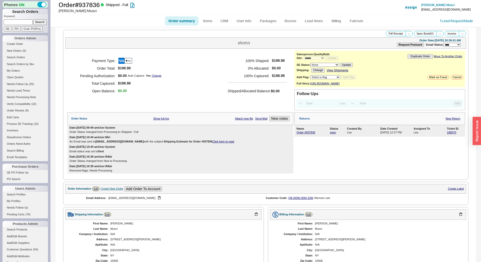
click at [302, 130] on div "Name" at bounding box center [312, 128] width 32 height 3
click at [303, 134] on link "Order #937836" at bounding box center [305, 132] width 19 height 3
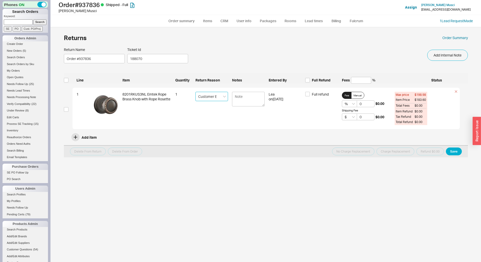
click at [220, 96] on input "Customer Error" at bounding box center [211, 96] width 33 height 9
type input "r"
click at [220, 111] on div "Wrong Item Was Sent" at bounding box center [211, 109] width 32 height 14
type input "Wrong Item Was Sent"
click at [452, 153] on button "Save" at bounding box center [453, 152] width 16 height 8
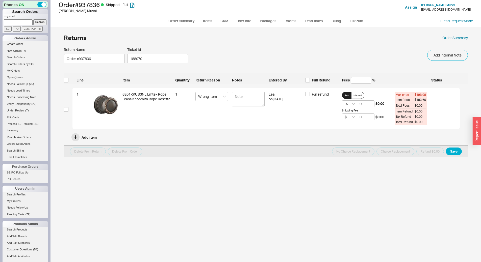
click at [9, 18] on p "Keyword:" at bounding box center [26, 16] width 44 height 5
drag, startPoint x: 15, startPoint y: 20, endPoint x: 28, endPoint y: 21, distance: 12.6
click at [15, 20] on input at bounding box center [18, 21] width 29 height 5
paste input "846188"
type input "846188"
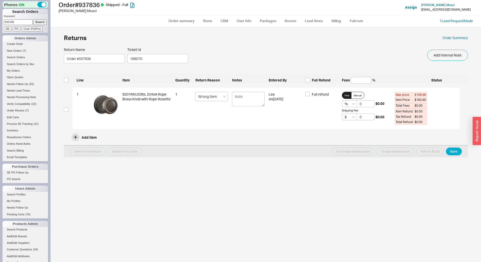
click at [33, 24] on input "Search" at bounding box center [39, 21] width 13 height 5
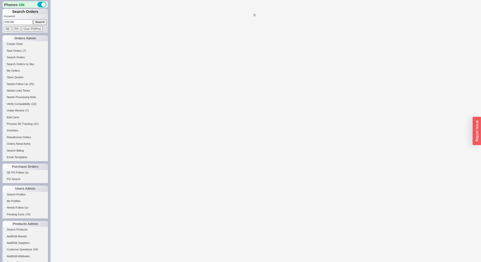
select select "**"
select select "*"
select select "LOW"
select select "3"
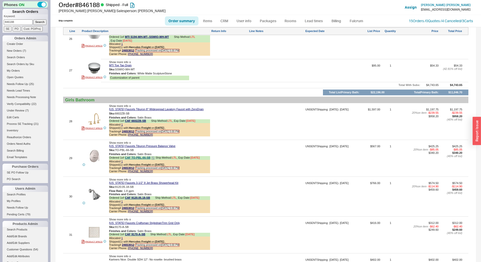
scroll to position [1513, 0]
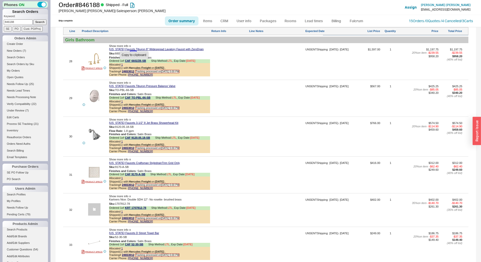
click at [132, 56] on button "button" at bounding box center [133, 53] width 6 height 5
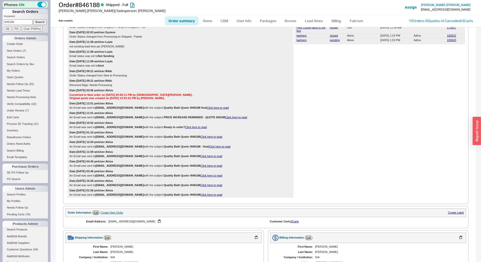
scroll to position [0, 0]
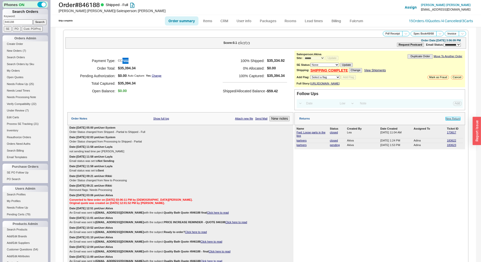
click at [445, 120] on link "New Return" at bounding box center [452, 118] width 15 height 3
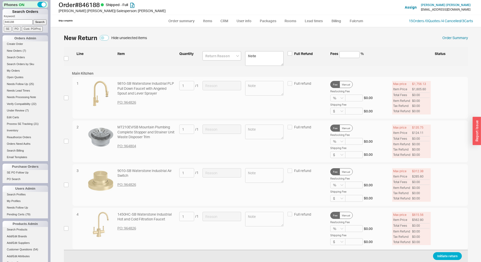
click at [371, 40] on div "New Return Hide unselected items Order Summary" at bounding box center [266, 37] width 404 height 11
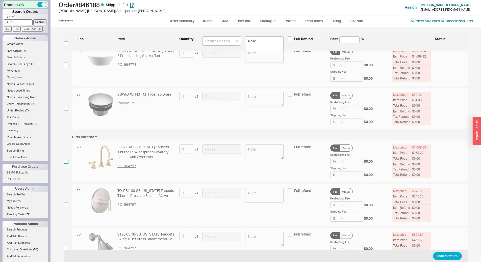
click at [66, 161] on input "checkbox" at bounding box center [66, 161] width 5 height 5
checkbox input "true"
drag, startPoint x: 209, startPoint y: 146, endPoint x: 215, endPoint y: 153, distance: 9.7
click at [209, 146] on input at bounding box center [221, 149] width 39 height 9
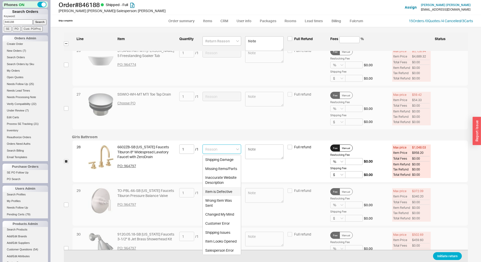
click at [222, 191] on div "Item is Defective" at bounding box center [222, 191] width 38 height 9
type input "Item is Defective"
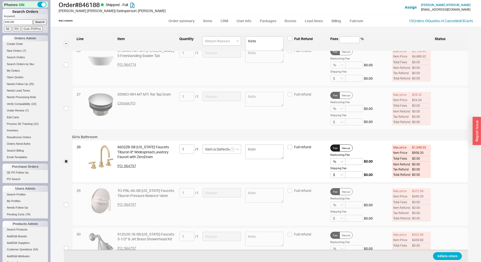
drag, startPoint x: 463, startPoint y: 260, endPoint x: 461, endPoint y: 258, distance: 2.9
click at [462, 260] on div "Initiate return" at bounding box center [266, 256] width 404 height 12
click at [437, 255] on button "Initiate return" at bounding box center [447, 256] width 29 height 8
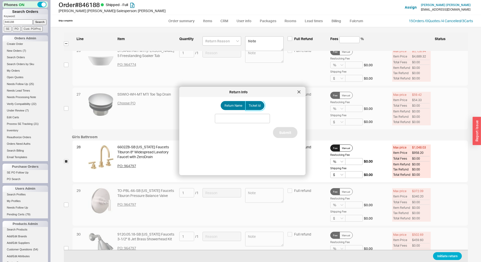
drag, startPoint x: 255, startPoint y: 106, endPoint x: 249, endPoint y: 151, distance: 44.5
click at [255, 106] on span "Ticket Id" at bounding box center [254, 106] width 12 height 4
click at [0, 0] on input "Ticket Id" at bounding box center [0, 0] width 0 height 0
click at [247, 112] on div "Return Name Ticket Id Do Not Update Ticket Submit" at bounding box center [246, 134] width 118 height 66
paste input "188096"
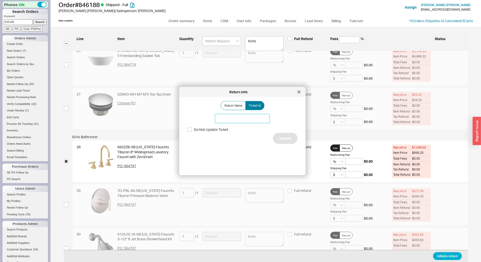
click at [246, 115] on input at bounding box center [242, 118] width 55 height 9
type input "188096"
click at [281, 135] on button "Submit" at bounding box center [285, 138] width 24 height 11
select select "**"
select select "*"
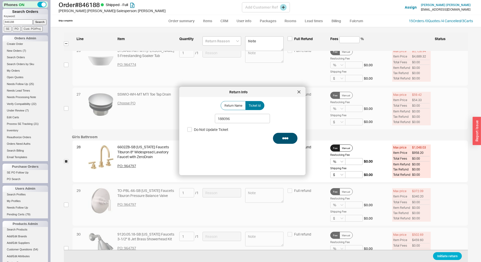
select select "LOW"
select select "3"
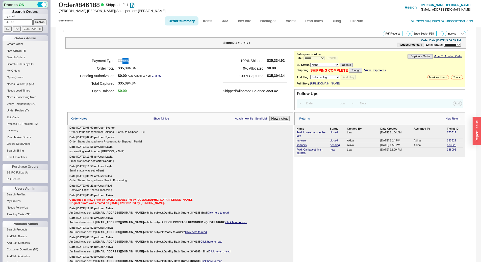
click at [15, 23] on input "846188" at bounding box center [18, 21] width 29 height 5
click at [33, 19] on input "Search" at bounding box center [39, 21] width 13 height 5
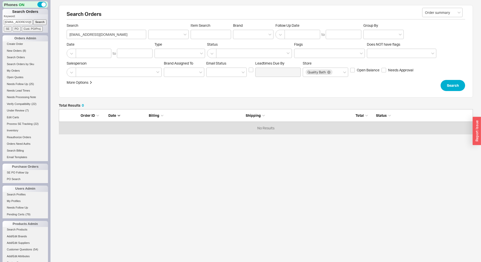
click at [16, 22] on input "kenneyp@gmail.com" at bounding box center [18, 21] width 29 height 5
type input "941038"
click at [33, 19] on input "Search" at bounding box center [39, 21] width 13 height 5
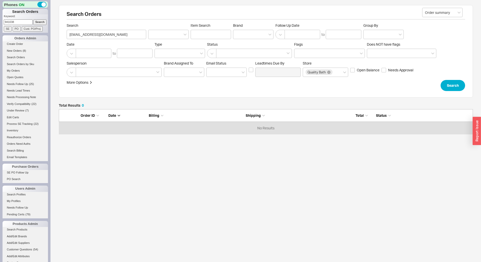
type input "941038"
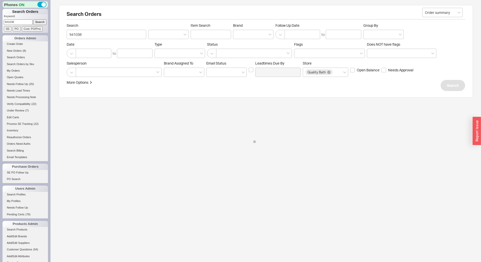
select select "*"
select select "LOW"
select select "3"
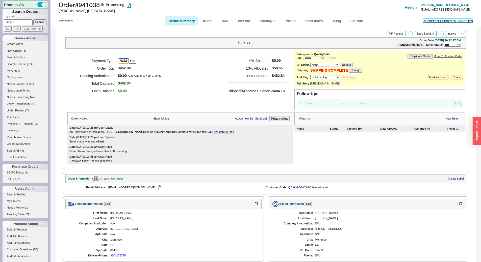
click at [423, 20] on link "2 Orders / 0 Quotes / 0 Cancelled" at bounding box center [448, 21] width 50 height 4
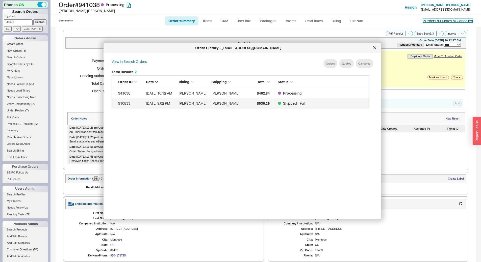
scroll to position [151, 262]
click at [235, 102] on div "Patricia Kenney" at bounding box center [225, 103] width 28 height 10
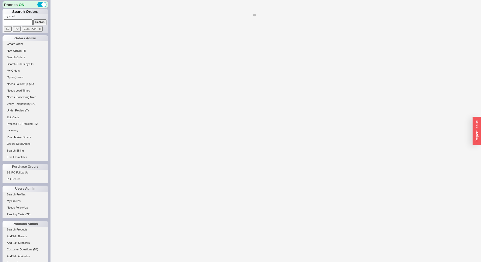
select select "**"
select select "LOW"
select select "3"
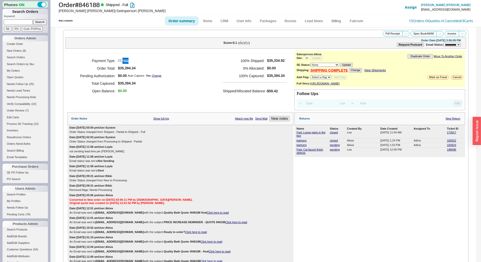
select select "*"
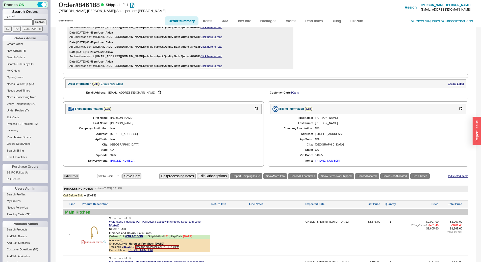
scroll to position [277, 0]
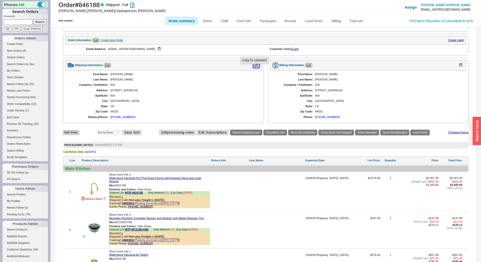
click at [255, 68] on button "button" at bounding box center [256, 65] width 6 height 5
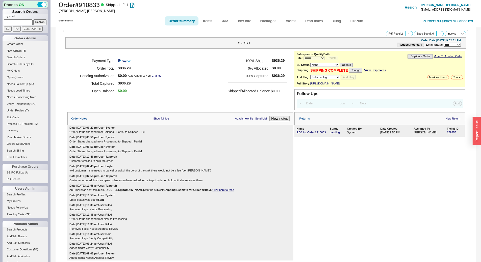
select select "*"
select select "LOW"
select select "3"
click at [446, 134] on link "179453" at bounding box center [450, 132] width 9 height 3
click at [332, 15] on ul "Order summary Items CRM User info Packages Rooms Lead times Billing Fulcrum" at bounding box center [266, 21] width 206 height 12
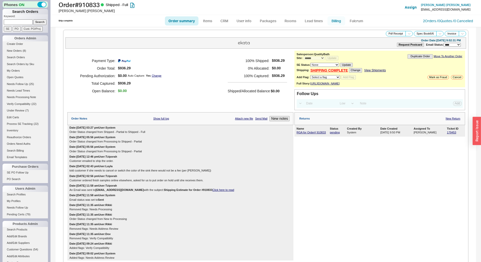
click at [333, 16] on link "Billing" at bounding box center [336, 20] width 18 height 9
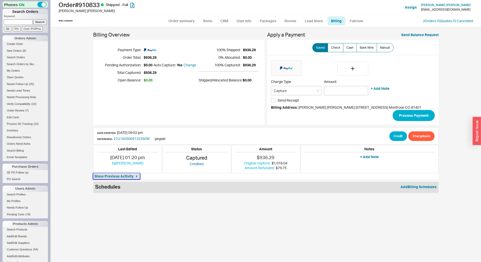
click at [130, 175] on span "Show Previous Activity" at bounding box center [113, 176] width 39 height 5
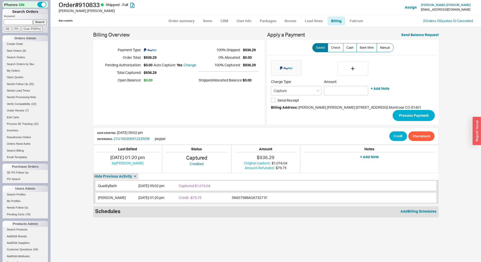
click at [182, 28] on div "Billing Overview Payment Type: Order Total: $936.29 Pending Authorization: $0.0…" at bounding box center [265, 144] width 430 height 235
drag, startPoint x: 190, startPoint y: 11, endPoint x: 185, endPoint y: 21, distance: 11.3
click at [189, 13] on div "[PERSON_NAME]" at bounding box center [150, 10] width 183 height 5
drag, startPoint x: 185, startPoint y: 21, endPoint x: 195, endPoint y: 23, distance: 10.3
click at [184, 21] on link "Order summary" at bounding box center [182, 20] width 34 height 9
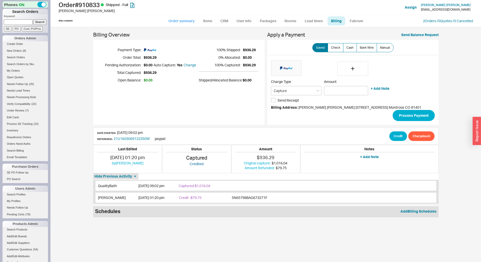
select select "*"
select select "LOW"
select select "3"
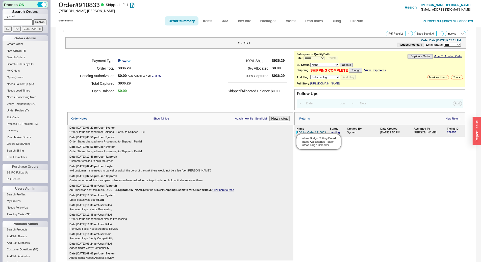
click at [306, 134] on link "RGA for Order# 910833" at bounding box center [310, 132] width 29 height 3
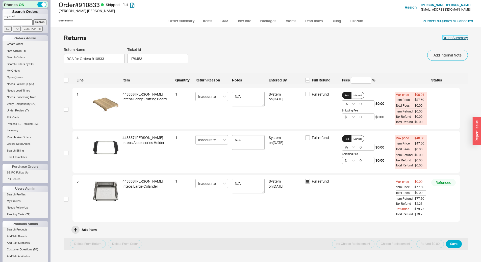
click at [446, 40] on link "Order Summary" at bounding box center [454, 37] width 25 height 5
select select "*"
select select "LOW"
select select "3"
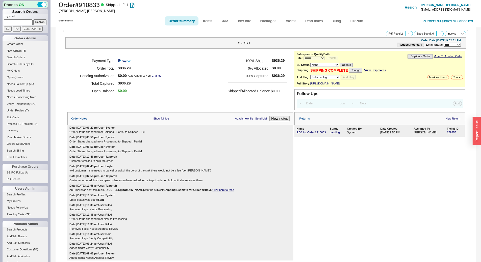
click at [23, 22] on input at bounding box center [18, 21] width 29 height 5
paste input "927267"
type input "927267"
click at [34, 23] on input "Search" at bounding box center [39, 21] width 13 height 5
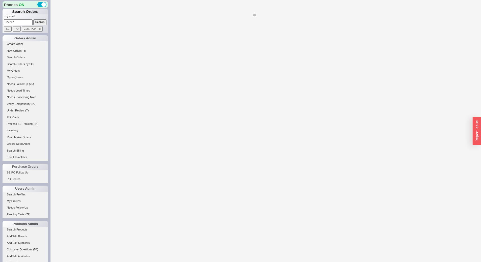
select select "*"
select select "LOW"
select select "3"
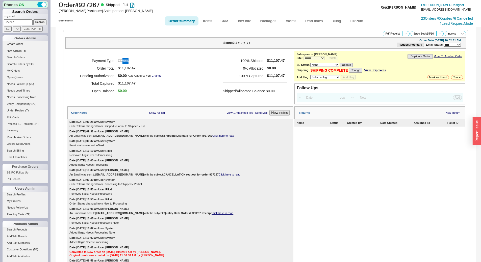
scroll to position [395, 0]
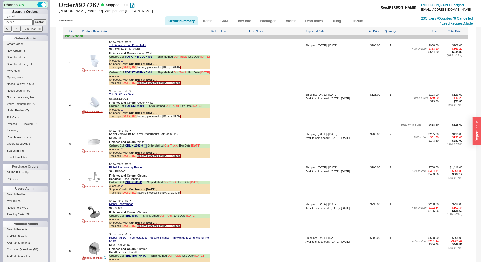
click at [145, 148] on div "Ordered 2 of KHL K-2881-0 Ship Method: Our Truck , Exp Date: 7/14/25" at bounding box center [159, 146] width 101 height 4
click at [146, 148] on icon at bounding box center [145, 146] width 3 height 3
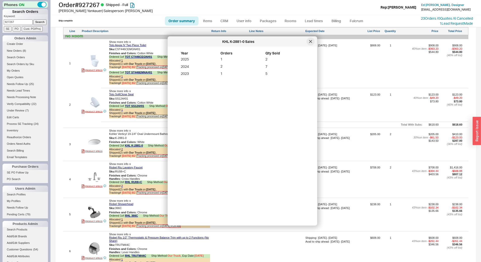
click at [310, 41] on icon at bounding box center [310, 41] width 3 height 3
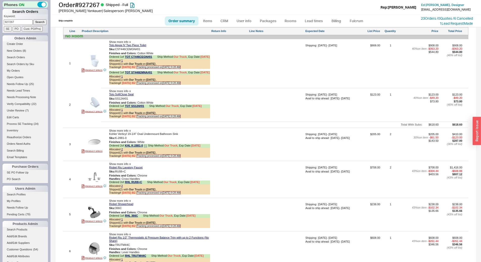
click at [123, 151] on div "Allocated 2" at bounding box center [159, 149] width 101 height 3
click at [121, 151] on div "Allocated 2" at bounding box center [159, 149] width 101 height 3
click at [122, 151] on link "2" at bounding box center [122, 149] width 2 height 3
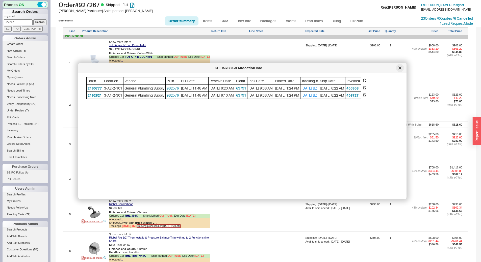
click at [398, 68] on icon at bounding box center [399, 68] width 3 height 3
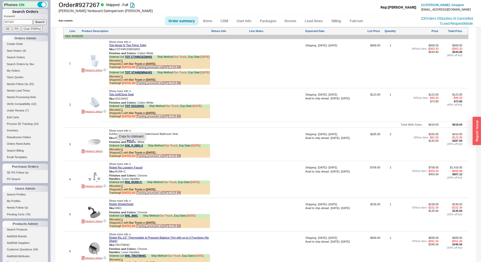
click at [129, 141] on button "button" at bounding box center [130, 138] width 6 height 5
click at [131, 141] on button "button" at bounding box center [130, 138] width 6 height 5
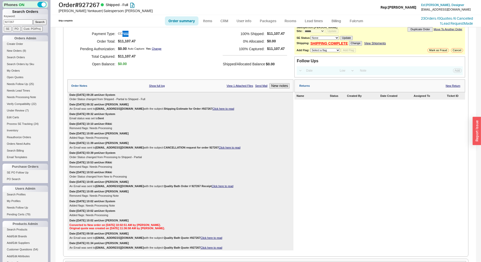
scroll to position [0, 0]
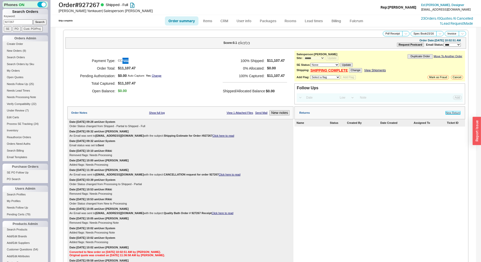
click at [450, 113] on link "New Return" at bounding box center [452, 112] width 15 height 3
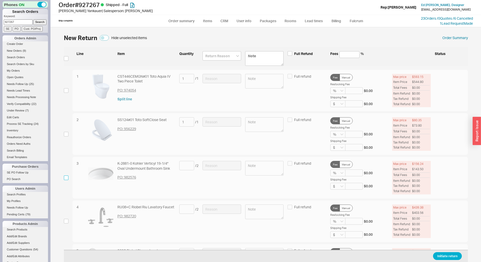
drag, startPoint x: 65, startPoint y: 178, endPoint x: 126, endPoint y: 174, distance: 61.1
click at [65, 177] on input "checkbox" at bounding box center [66, 178] width 5 height 5
checkbox input "true"
click at [186, 165] on input at bounding box center [186, 165] width 15 height 9
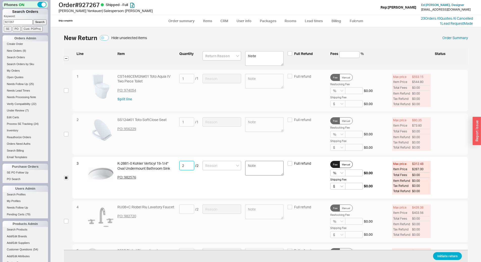
type input "2"
click at [245, 164] on textarea at bounding box center [264, 168] width 39 height 15
click at [226, 169] on input at bounding box center [221, 165] width 39 height 9
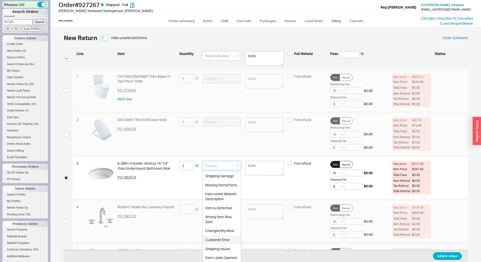
click at [225, 237] on div "Customer Error" at bounding box center [222, 239] width 38 height 9
type input "Customer Error"
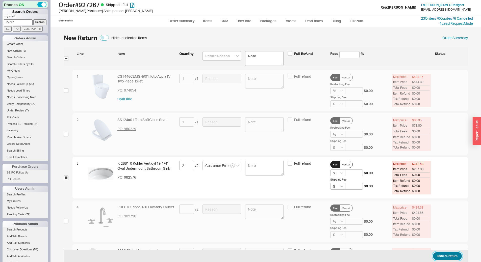
click at [447, 252] on button "Initiate return" at bounding box center [447, 256] width 29 height 8
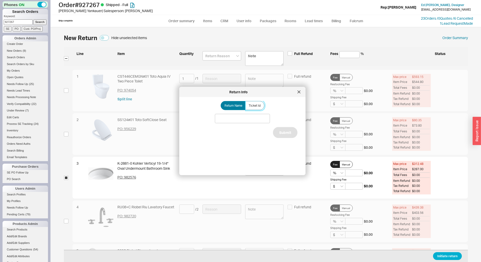
click at [259, 106] on label "Ticket Id" at bounding box center [254, 105] width 19 height 9
click at [0, 0] on input "Ticket Id" at bounding box center [0, 0] width 0 height 0
click at [239, 114] on input at bounding box center [242, 118] width 55 height 9
paste input "188102"
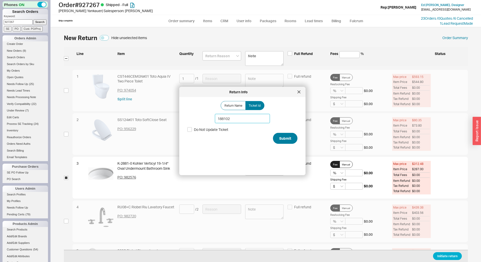
type input "188102"
click at [280, 135] on button "Submit" at bounding box center [285, 138] width 24 height 11
select select "*"
select select "LOW"
select select "3"
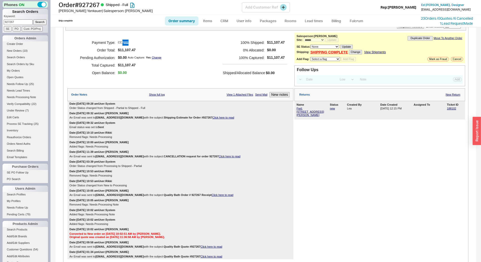
scroll to position [25, 0]
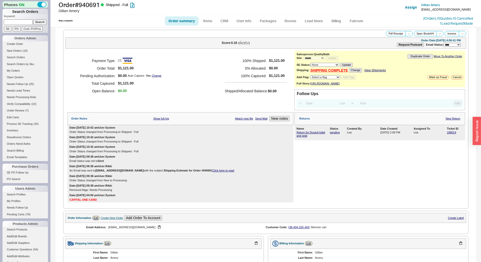
select select "*"
select select "LOW"
select select "3"
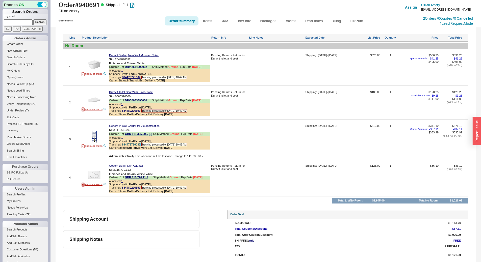
click at [134, 146] on link "884478720037" at bounding box center [131, 144] width 18 height 3
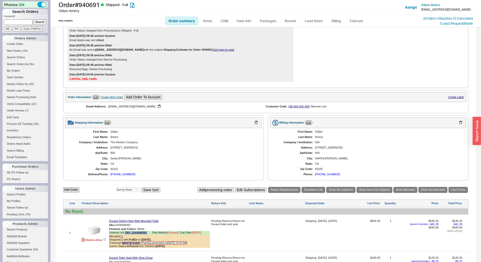
scroll to position [264, 0]
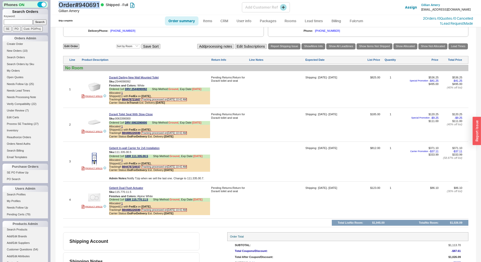
drag, startPoint x: 102, startPoint y: 5, endPoint x: 59, endPoint y: 6, distance: 42.9
click at [59, 6] on h1 "Order # 940691 Shipped - Full" at bounding box center [150, 4] width 183 height 7
copy h1 "Order # 940691"
click at [7, 20] on input at bounding box center [18, 21] width 29 height 5
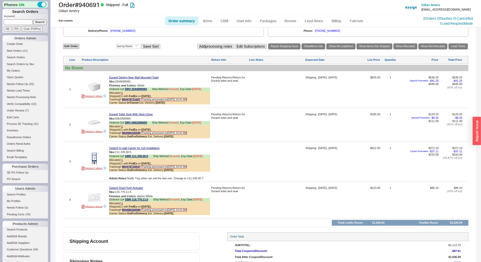
paste input "927267"
type input "927267"
click at [38, 22] on input "Search" at bounding box center [39, 21] width 13 height 5
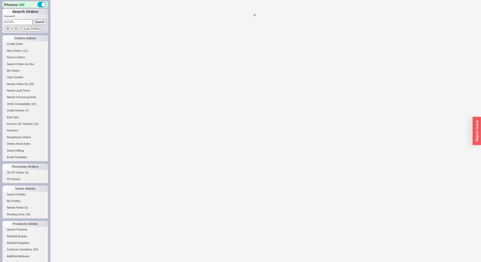
select select "*"
select select "LOW"
select select "3"
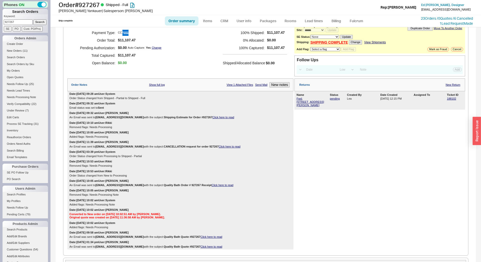
scroll to position [76, 0]
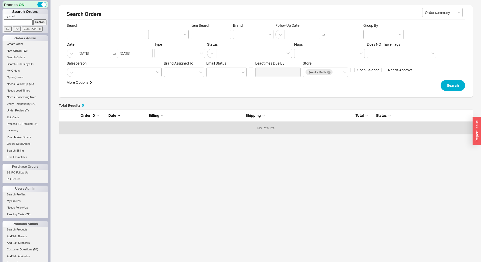
scroll to position [21, 410]
drag, startPoint x: 16, startPoint y: 21, endPoint x: 20, endPoint y: 13, distance: 8.9
click at [16, 21] on input at bounding box center [18, 21] width 29 height 5
paste input "937352"
type input "937352"
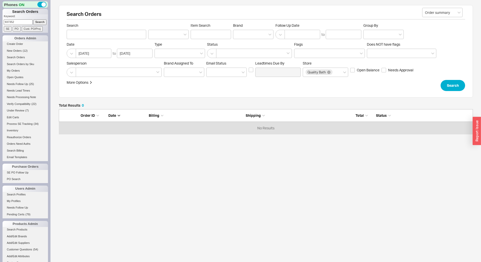
click at [33, 19] on input "Search" at bounding box center [39, 21] width 13 height 5
type input "937352"
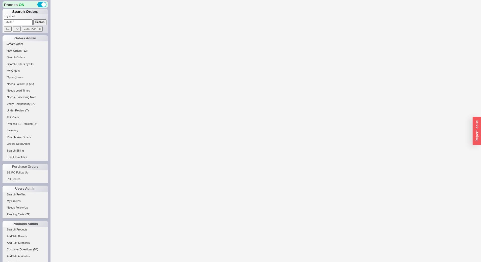
select select "LOW"
select select "3"
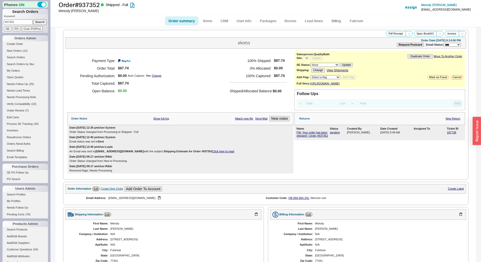
select select "*"
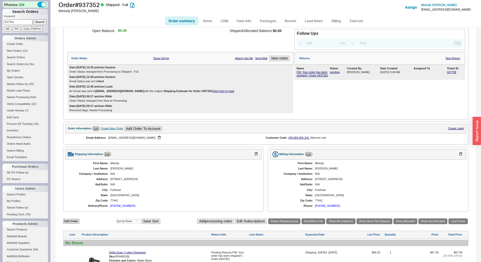
scroll to position [13, 0]
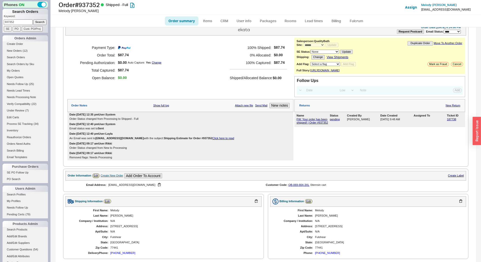
click at [14, 25] on form "Keyword: 937352 Search SE PO Cust. PO/Proj" at bounding box center [26, 22] width 44 height 17
click at [14, 21] on input "937352" at bounding box center [18, 21] width 29 height 5
type input "941148"
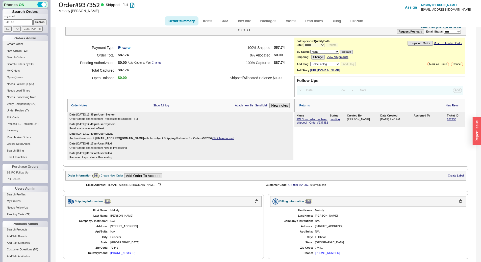
click at [33, 19] on input "Search" at bounding box center [39, 21] width 13 height 5
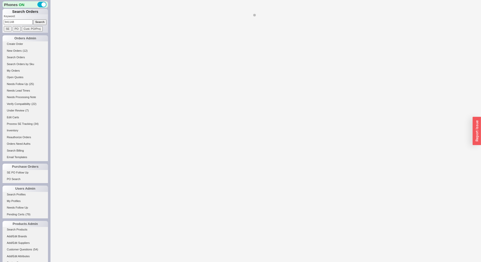
select select "*"
select select "LOW"
select select "3"
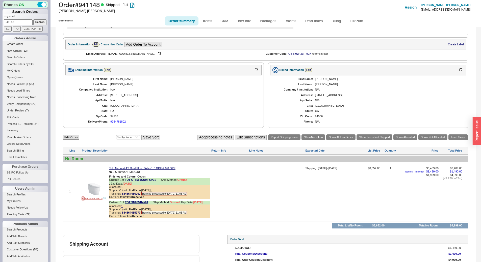
scroll to position [182, 0]
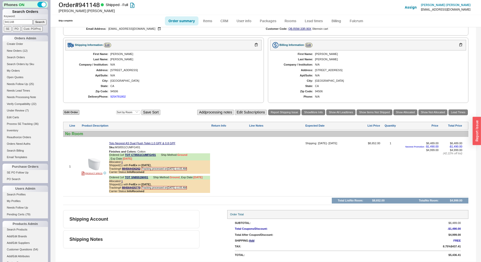
drag, startPoint x: 101, startPoint y: 161, endPoint x: 97, endPoint y: 161, distance: 4.0
click at [101, 161] on div at bounding box center [93, 164] width 25 height 12
click at [97, 162] on img at bounding box center [94, 164] width 12 height 12
drag, startPoint x: 158, startPoint y: 155, endPoint x: 166, endPoint y: 152, distance: 8.6
click at [159, 155] on icon at bounding box center [158, 155] width 3 height 3
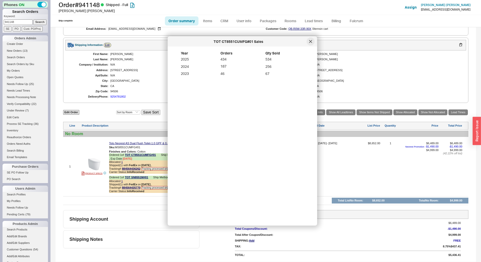
click at [310, 45] on div at bounding box center [310, 42] width 8 height 8
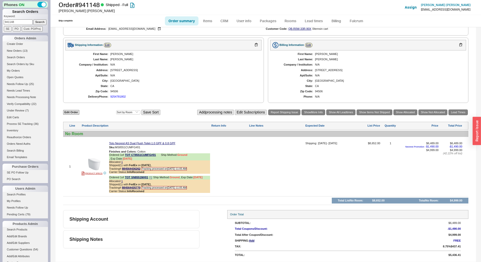
click at [152, 178] on icon at bounding box center [150, 177] width 3 height 3
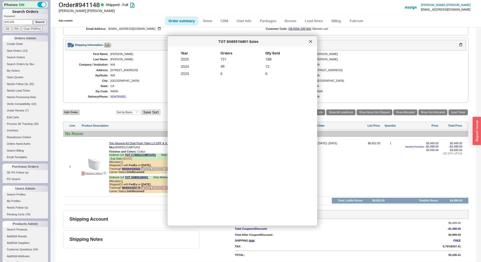
drag, startPoint x: 310, startPoint y: 44, endPoint x: 306, endPoint y: 43, distance: 3.6
click at [309, 44] on div at bounding box center [310, 42] width 8 height 8
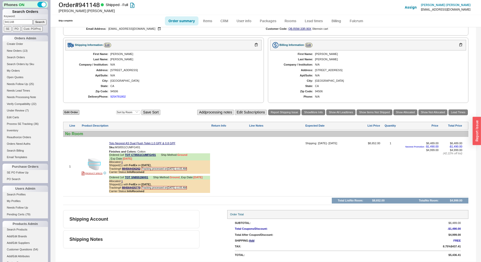
click at [93, 163] on img at bounding box center [94, 164] width 12 height 12
click at [159, 154] on icon at bounding box center [158, 155] width 3 height 3
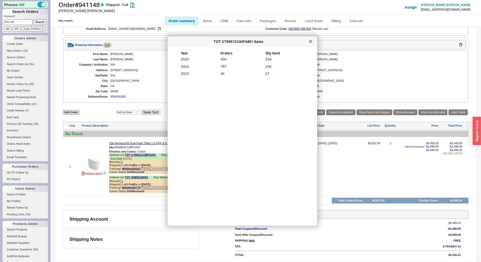
drag, startPoint x: 314, startPoint y: 40, endPoint x: 308, endPoint y: 44, distance: 6.4
click at [313, 41] on div at bounding box center [310, 42] width 8 height 8
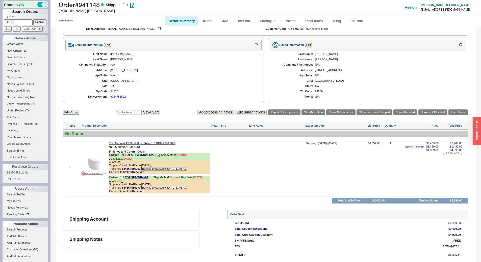
drag, startPoint x: 153, startPoint y: 176, endPoint x: 161, endPoint y: 173, distance: 9.5
click at [152, 176] on icon at bounding box center [150, 177] width 3 height 3
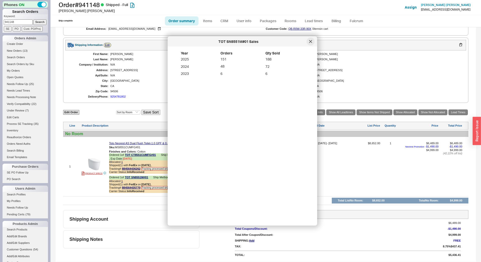
click at [311, 41] on icon at bounding box center [310, 41] width 3 height 3
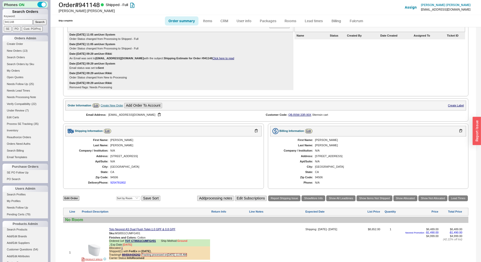
scroll to position [6, 0]
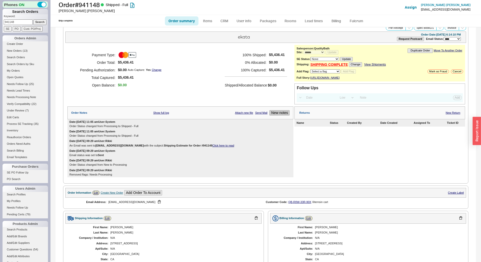
click at [275, 114] on button "New notes" at bounding box center [279, 112] width 20 height 5
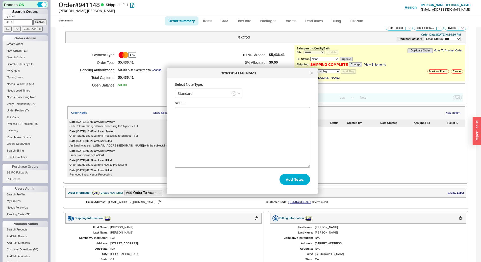
drag, startPoint x: 217, startPoint y: 132, endPoint x: 234, endPoint y: 150, distance: 24.4
click at [217, 132] on textarea "Notes" at bounding box center [242, 137] width 135 height 61
type textarea "cust called wanted to know abt warranty and return told her no restocking if it…"
click at [287, 184] on button "Add Notes" at bounding box center [294, 179] width 31 height 11
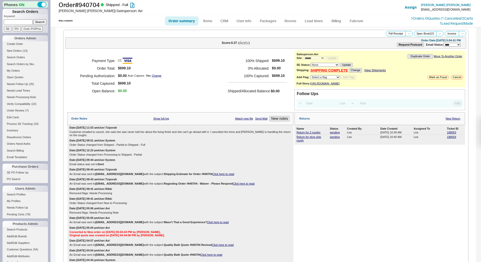
select select "*"
select select "LOW"
select select "3"
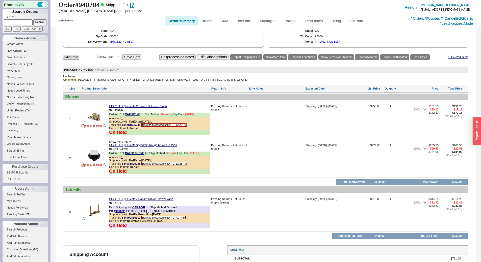
scroll to position [357, 0]
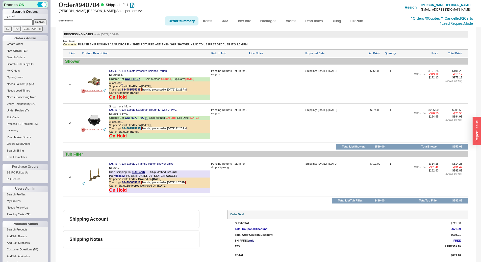
click at [129, 128] on link "884481525235" at bounding box center [131, 128] width 18 height 3
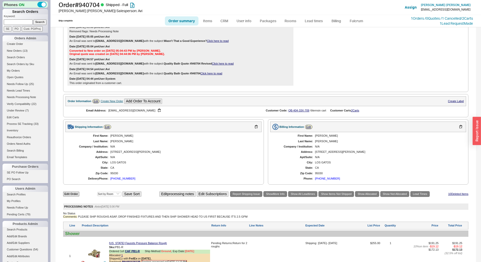
scroll to position [105, 0]
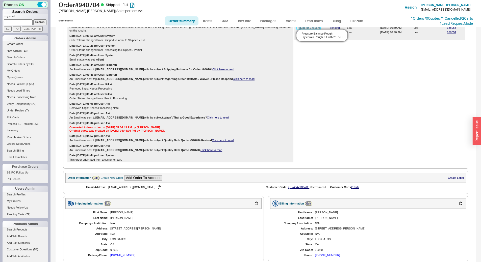
click at [299, 29] on link "Return for 2 roughs" at bounding box center [308, 27] width 24 height 3
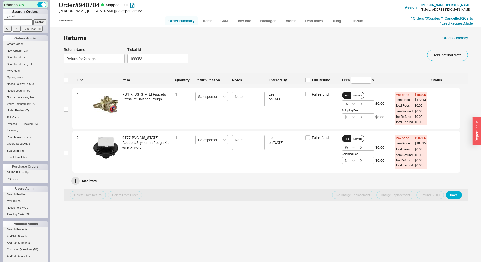
click at [177, 21] on link "Order summary" at bounding box center [182, 20] width 34 height 9
select select "*"
select select "LOW"
select select "3"
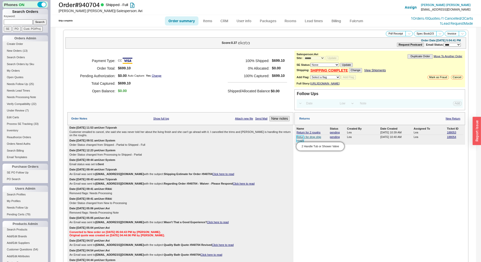
click at [298, 142] on link "Return for drop ship rough" at bounding box center [308, 138] width 24 height 6
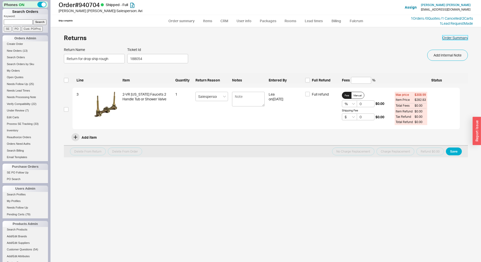
click at [447, 37] on link "Order Summary" at bounding box center [454, 37] width 25 height 5
select select "*"
select select "LOW"
select select "3"
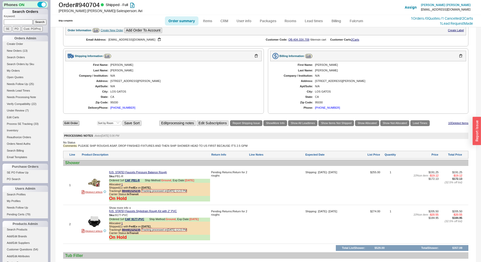
scroll to position [357, 0]
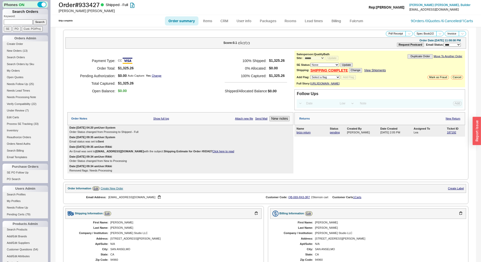
select select "*"
select select "LOW"
select select "3"
click at [299, 134] on link "brizo return" at bounding box center [303, 132] width 14 height 3
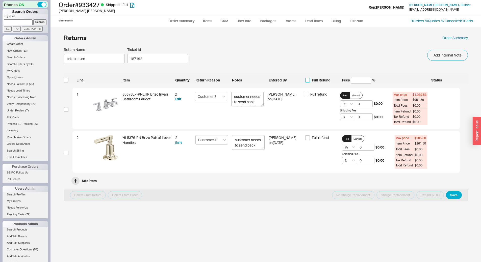
click at [309, 78] on input "Full Refund" at bounding box center [307, 80] width 5 height 5
checkbox input "true"
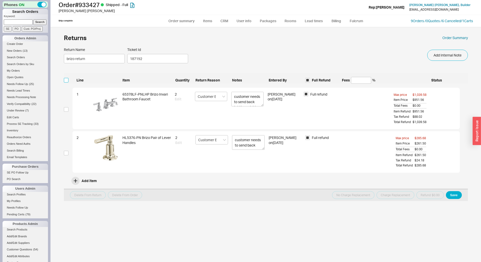
drag, startPoint x: 66, startPoint y: 82, endPoint x: 73, endPoint y: 83, distance: 6.8
click at [67, 83] on label at bounding box center [66, 80] width 5 height 7
click at [67, 82] on input "checkbox" at bounding box center [66, 80] width 5 height 5
checkbox input "true"
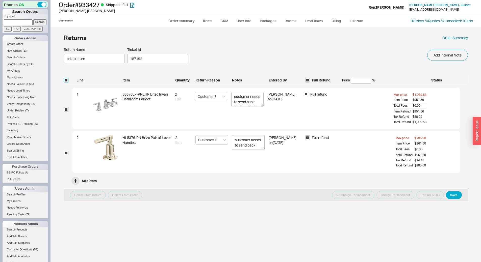
checkbox input "true"
drag, startPoint x: 453, startPoint y: 194, endPoint x: 443, endPoint y: 194, distance: 10.1
click at [453, 194] on button "Save" at bounding box center [453, 195] width 16 height 8
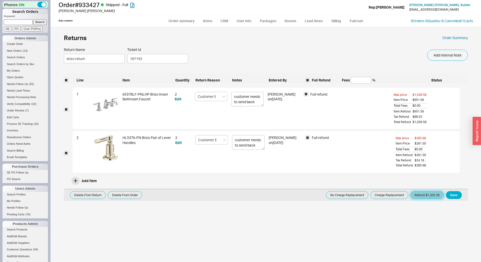
click at [433, 194] on button "Refund $1,325.26" at bounding box center [427, 195] width 34 height 8
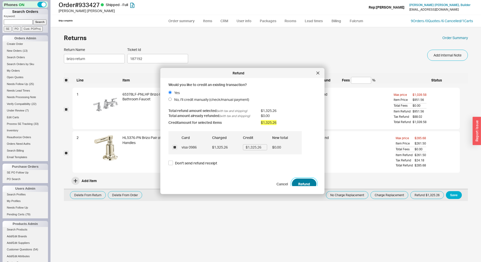
click at [295, 182] on button "Refund" at bounding box center [304, 183] width 24 height 11
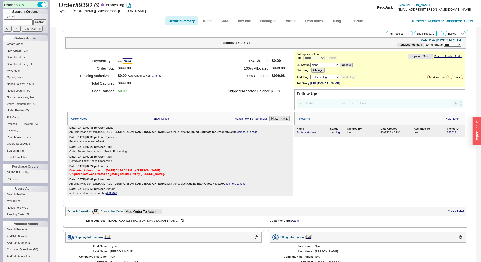
select select "*"
select select "LOW"
select select "3"
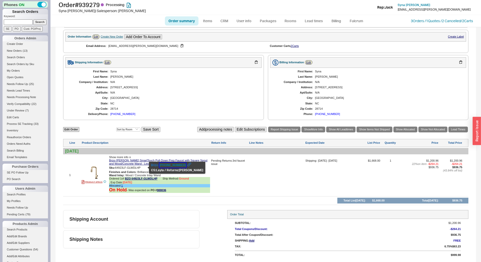
click at [165, 167] on button "201-871-0500" at bounding box center [172, 165] width 27 height 5
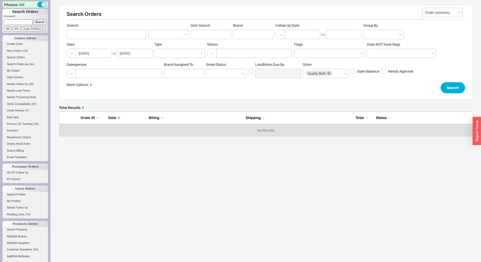
scroll to position [21, 410]
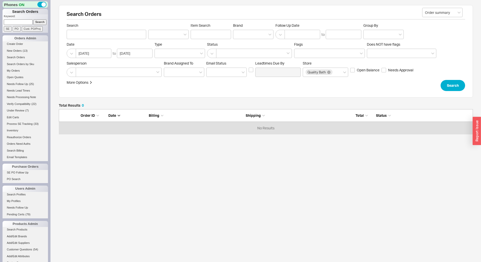
click at [16, 23] on input at bounding box center [18, 21] width 29 height 5
paste input "936808"
type input "936808"
click at [31, 21] on form "Keyword: 936808 Search SE PO Cust. PO/Proj" at bounding box center [26, 22] width 44 height 17
drag, startPoint x: 33, startPoint y: 21, endPoint x: 36, endPoint y: 22, distance: 2.7
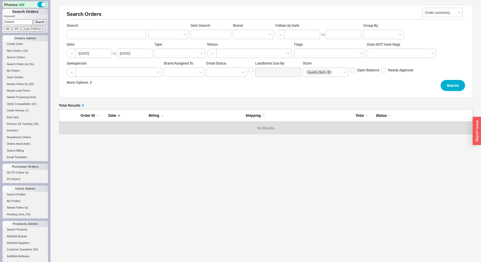
click at [33, 21] on input "Search" at bounding box center [39, 21] width 13 height 5
type input "936808"
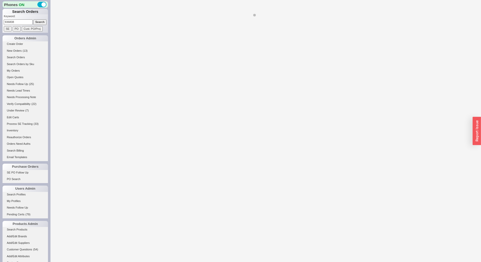
select select "*"
select select "LOW"
select select "3"
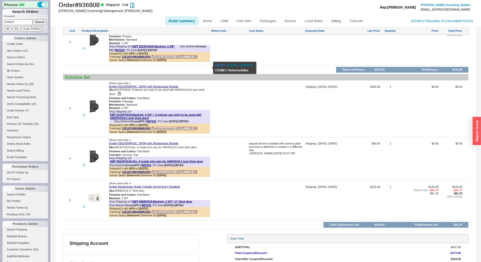
scroll to position [488, 0]
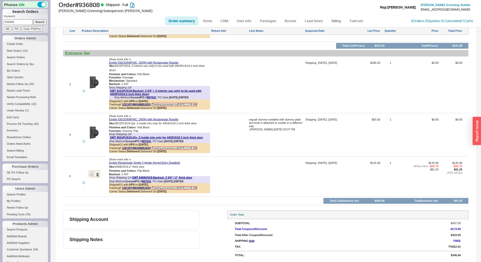
drag, startPoint x: 249, startPoint y: 167, endPoint x: 249, endPoint y: 160, distance: 6.8
click at [249, 167] on div at bounding box center [276, 178] width 55 height 34
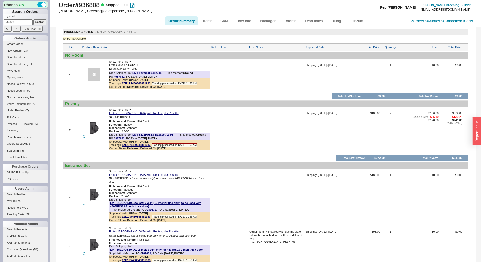
scroll to position [312, 0]
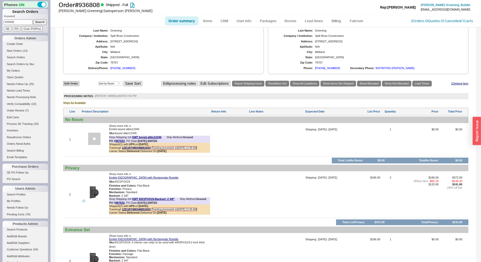
click at [198, 55] on div "First Name: [PERSON_NAME] Name: [PERSON_NAME] Company / Institution: Split Brow…" at bounding box center [163, 47] width 196 height 50
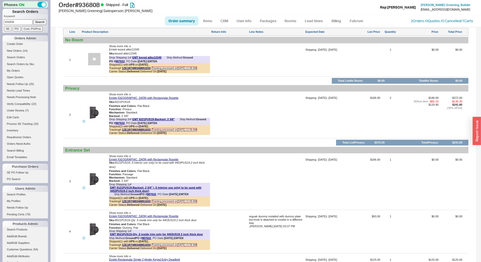
scroll to position [488, 0]
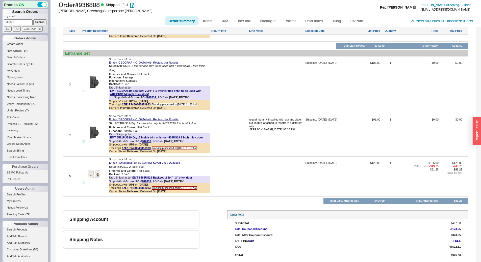
click at [26, 19] on input "936808" at bounding box center [18, 21] width 29 height 5
type input "8"
type input "[PERSON_NAME] construction group"
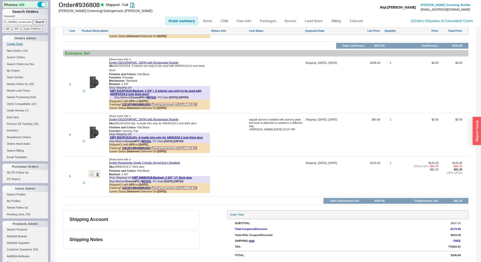
click at [33, 19] on input "Search" at bounding box center [39, 21] width 13 height 5
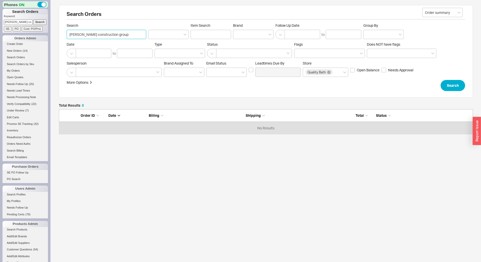
click at [68, 34] on input "[PERSON_NAME] construction group" at bounding box center [106, 34] width 79 height 9
drag, startPoint x: 84, startPoint y: 35, endPoint x: 78, endPoint y: 35, distance: 6.4
click at [78, 35] on input "[PERSON_NAME] construction group" at bounding box center [106, 34] width 79 height 9
click at [78, 36] on input "[PERSON_NAME] construction group" at bounding box center [106, 34] width 79 height 9
click at [88, 34] on input "peter@cali construction group" at bounding box center [106, 34] width 79 height 9
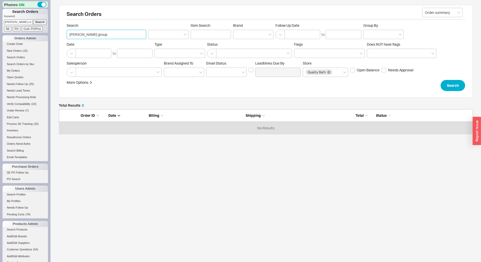
click at [110, 34] on input "peter@caliconstruction group" at bounding box center [106, 34] width 79 height 9
click at [108, 35] on input "peter@caliconstruction group" at bounding box center [106, 34] width 79 height 9
type input "[PERSON_NAME][EMAIL_ADDRESS][DOMAIN_NAME]"
click button "Search" at bounding box center [452, 85] width 24 height 11
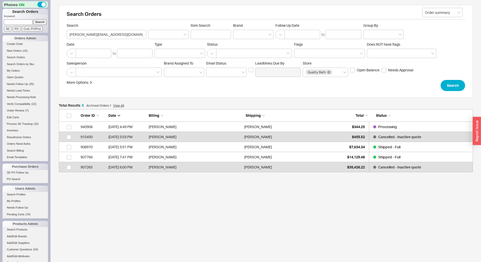
scroll to position [59, 410]
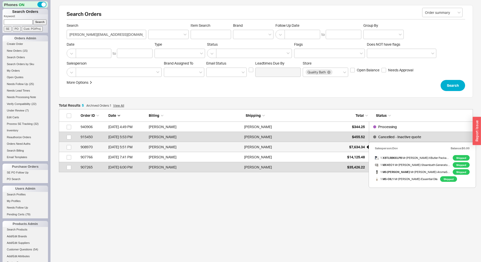
click at [354, 147] on span "$7,634.34" at bounding box center [357, 147] width 16 height 4
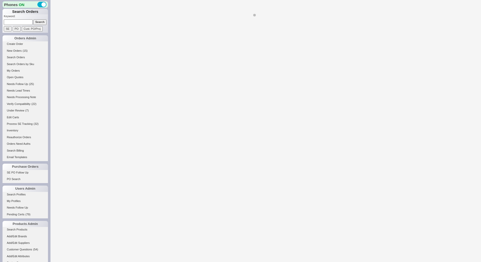
select select "*"
select select "LOW"
select select "3"
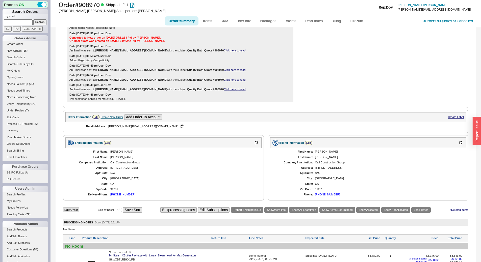
scroll to position [395, 0]
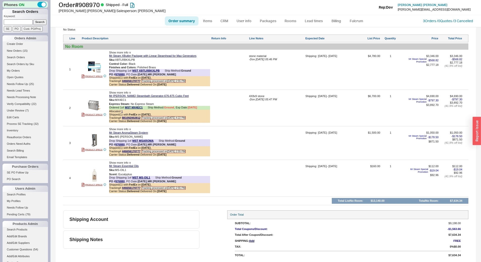
click at [97, 66] on img at bounding box center [94, 67] width 12 height 12
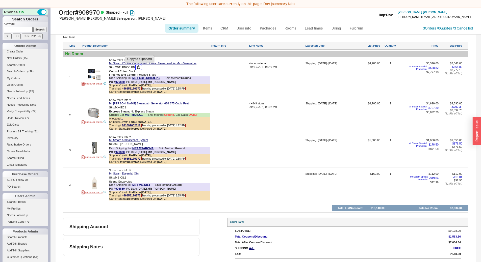
click at [138, 67] on button "button" at bounding box center [138, 67] width 6 height 5
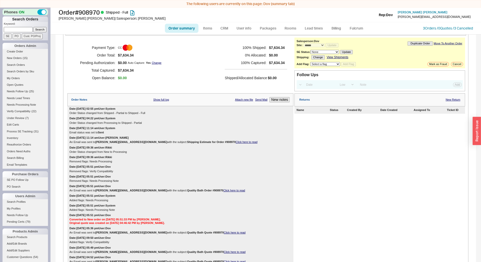
scroll to position [0, 0]
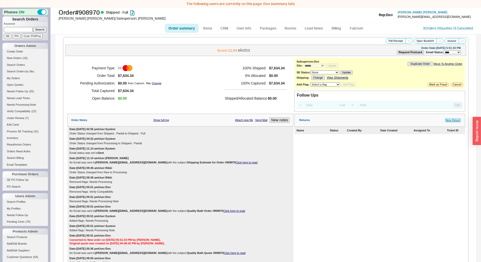
click at [446, 120] on link "New Return" at bounding box center [452, 120] width 15 height 3
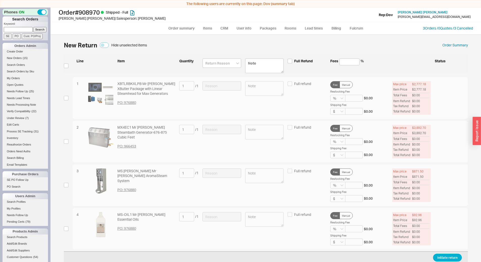
drag, startPoint x: 62, startPoint y: 98, endPoint x: 71, endPoint y: 98, distance: 9.4
click at [63, 97] on div "New Return Hide unselected items Order Summary Line Item Quantity Full Refund F…" at bounding box center [266, 155] width 414 height 230
click at [65, 100] on input "checkbox" at bounding box center [66, 98] width 5 height 5
checkbox input "true"
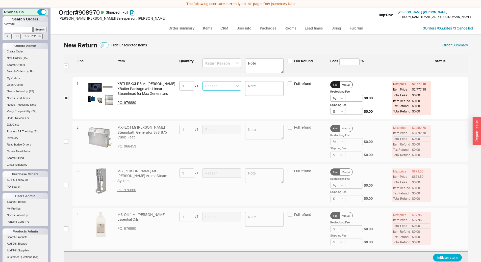
click at [230, 86] on input at bounding box center [221, 85] width 39 height 9
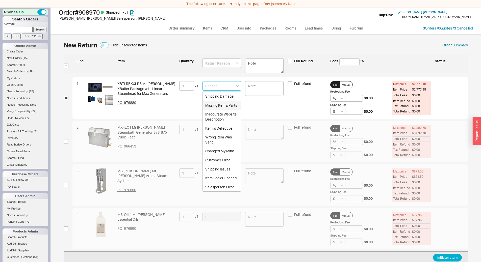
click at [221, 105] on div "Missing Items/Parts" at bounding box center [222, 105] width 38 height 9
type input "Missing Items/Parts"
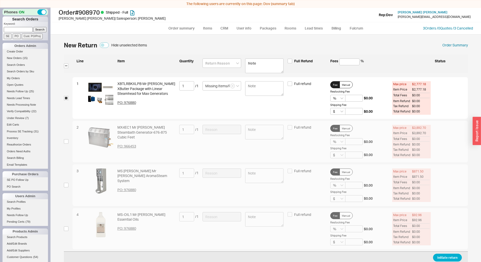
click at [448, 252] on div "Initiate return" at bounding box center [266, 257] width 404 height 12
click at [455, 257] on button "Initiate return" at bounding box center [447, 258] width 29 height 8
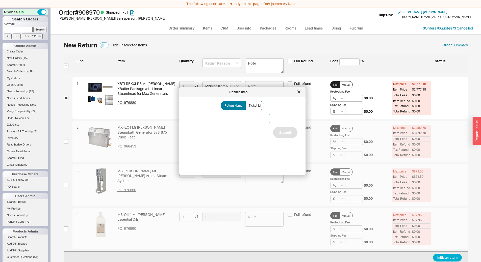
click at [233, 119] on input at bounding box center [242, 118] width 55 height 9
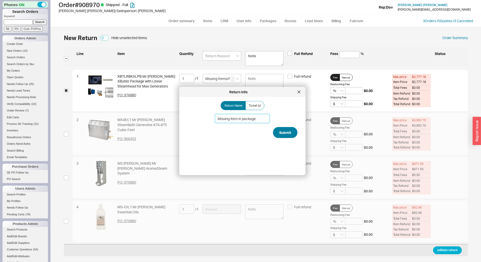
type input "Missing item in package"
click at [275, 133] on button "Submit" at bounding box center [285, 132] width 24 height 11
select select "*"
select select "LOW"
select select "3"
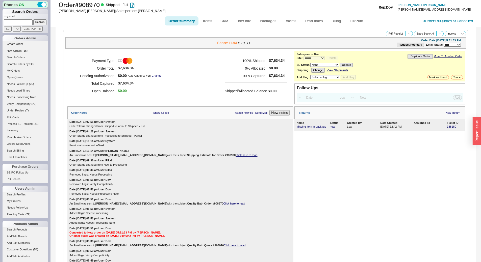
click at [454, 128] on div "188180" at bounding box center [454, 126] width 16 height 3
click at [449, 127] on link "188180" at bounding box center [450, 126] width 9 height 3
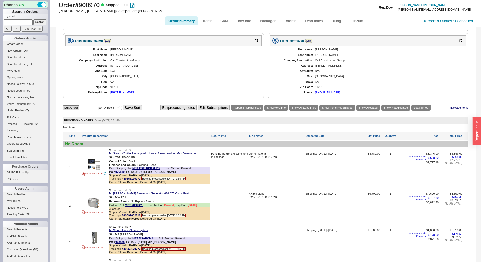
scroll to position [395, 0]
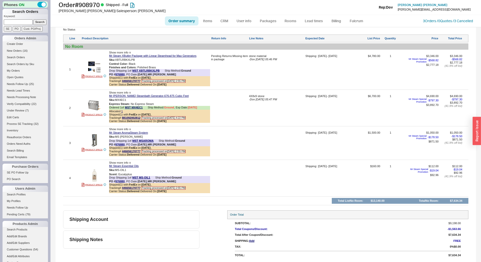
click at [87, 64] on div at bounding box center [93, 67] width 25 height 12
click at [93, 64] on img at bounding box center [94, 67] width 12 height 12
click at [22, 25] on form "Keyword: Search SE PO Cust. PO/Proj" at bounding box center [26, 22] width 44 height 17
paste input "936808"
drag, startPoint x: 24, startPoint y: 22, endPoint x: 28, endPoint y: 21, distance: 3.3
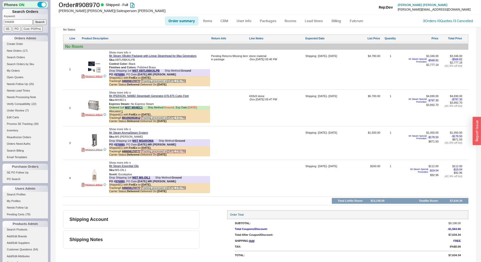
click at [24, 22] on input "936808" at bounding box center [18, 21] width 29 height 5
type input "936808"
click at [37, 22] on input "Search" at bounding box center [39, 21] width 13 height 5
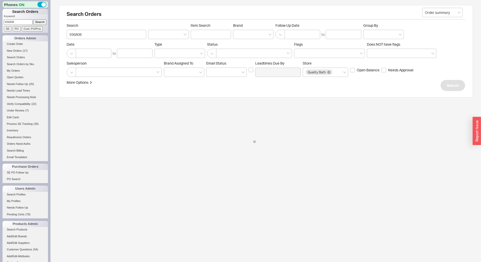
select select "*"
select select "LOW"
select select "3"
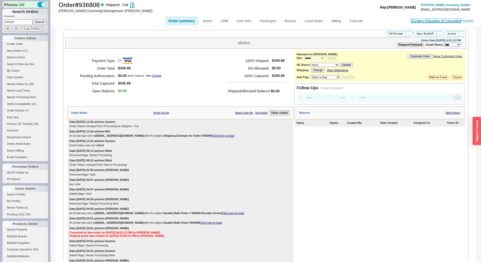
click at [415, 19] on link "2 Orders / 0 Quotes / 0 Cancelled" at bounding box center [435, 21] width 50 height 4
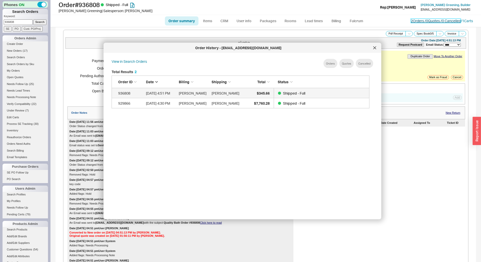
scroll to position [151, 262]
click at [373, 49] on div at bounding box center [374, 48] width 8 height 8
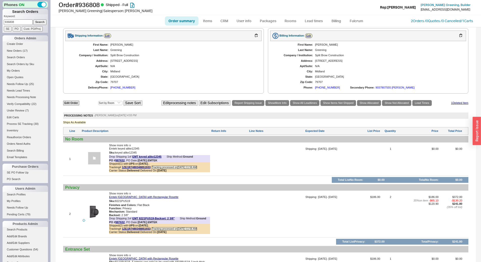
scroll to position [261, 0]
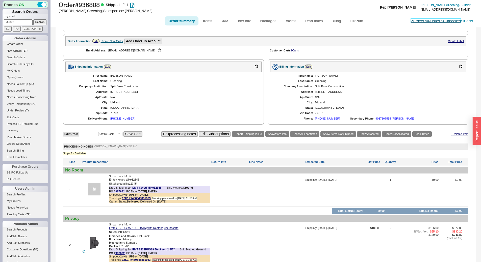
click at [435, 19] on link "2 Orders / 0 Quotes / 0 Cancelled" at bounding box center [435, 21] width 50 height 4
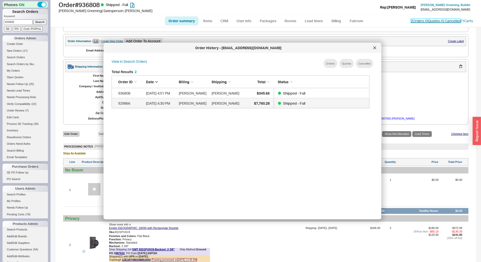
scroll to position [151, 262]
click at [378, 48] on div at bounding box center [374, 48] width 8 height 8
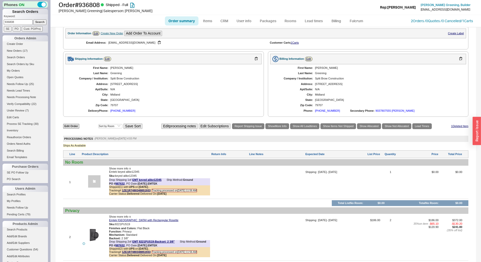
scroll to position [261, 0]
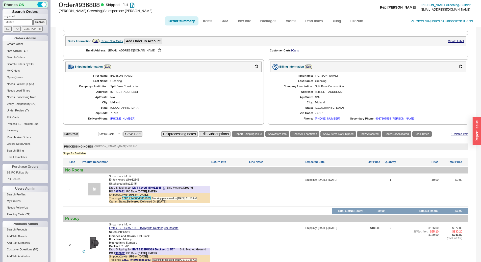
click at [133, 199] on link "1ZE1R7480348851933" at bounding box center [136, 198] width 29 height 3
click at [410, 20] on link "2 Orders / 0 Quotes / 0 Cancelled" at bounding box center [435, 21] width 50 height 4
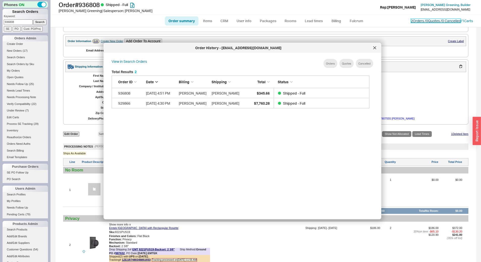
scroll to position [151, 262]
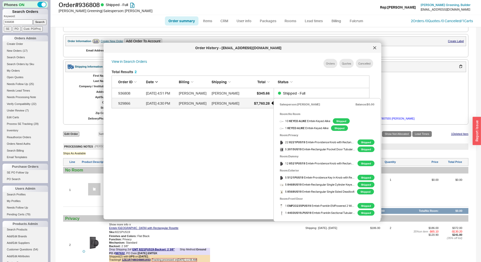
click at [256, 104] on span "$7,760.28" at bounding box center [262, 103] width 16 height 4
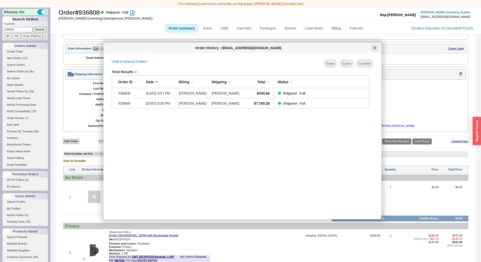
click at [377, 50] on div "Order History - splitbrowconstruction@gmail.com" at bounding box center [241, 48] width 277 height 10
click at [376, 49] on div at bounding box center [374, 47] width 8 height 8
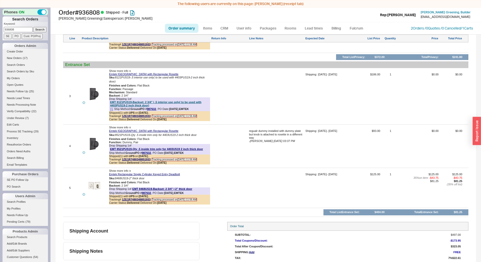
scroll to position [488, 0]
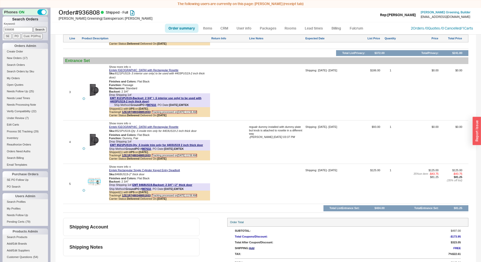
click at [91, 180] on img at bounding box center [94, 182] width 12 height 12
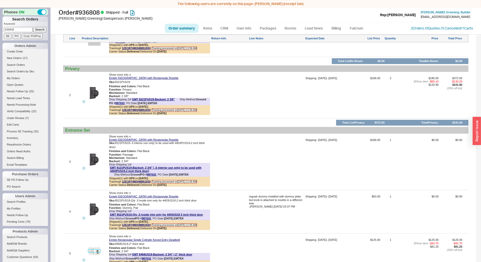
scroll to position [429, 0]
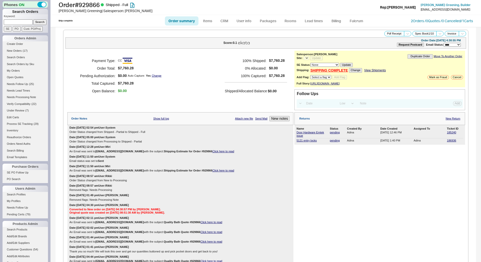
select select "LOW"
select select "3"
select select "*"
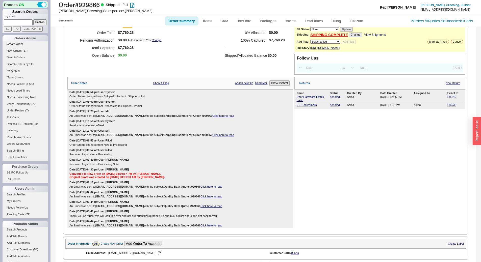
scroll to position [25, 0]
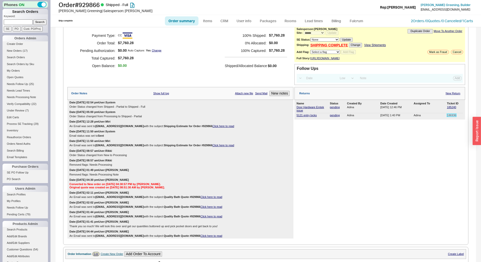
click at [448, 117] on link "186936" at bounding box center [450, 115] width 9 height 3
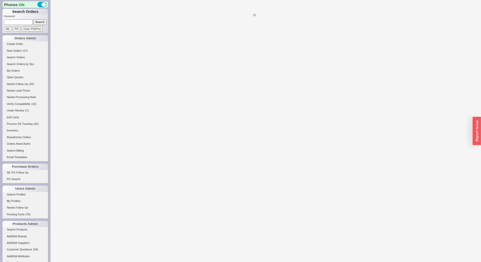
select select "*"
select select "LOW"
select select "3"
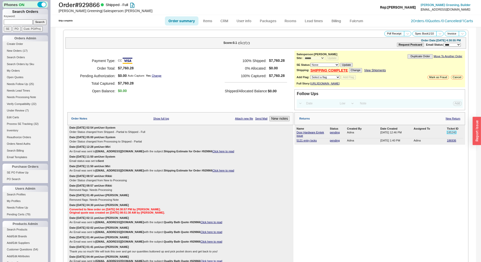
click at [451, 134] on link "185240" at bounding box center [450, 132] width 9 height 3
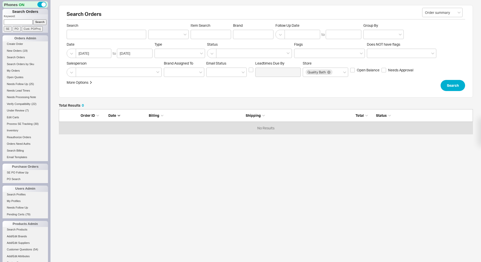
click at [17, 22] on input at bounding box center [18, 21] width 29 height 5
paste input "988206"
type input "988206"
click at [33, 19] on input "Search" at bounding box center [39, 21] width 13 height 5
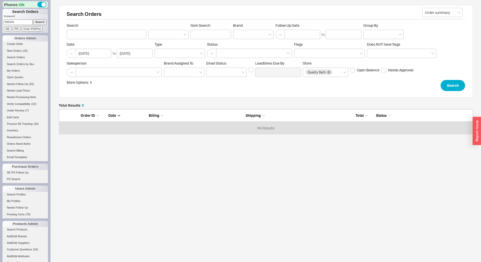
type input "988206"
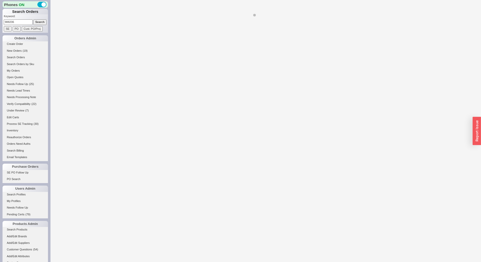
select select "*"
select select "LOW"
select select "3"
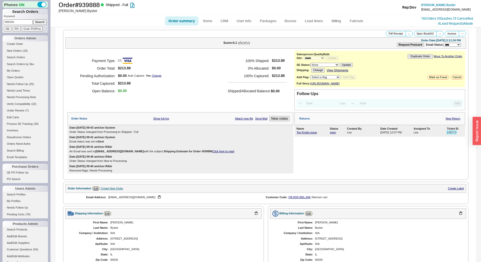
click at [450, 134] on link "188073" at bounding box center [450, 132] width 9 height 3
click at [20, 22] on input "988206" at bounding box center [18, 21] width 29 height 5
paste input "17012"
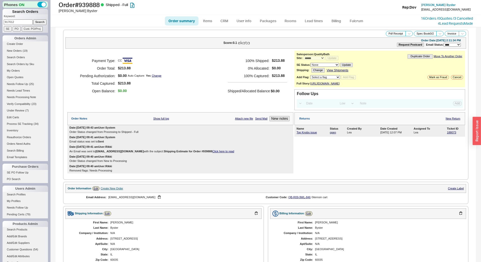
type input "917012"
click at [40, 21] on input "Search" at bounding box center [39, 21] width 13 height 5
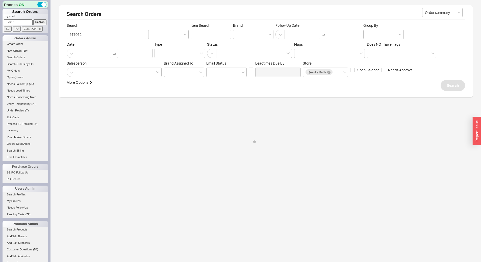
select select "*"
select select "LOW"
select select "3"
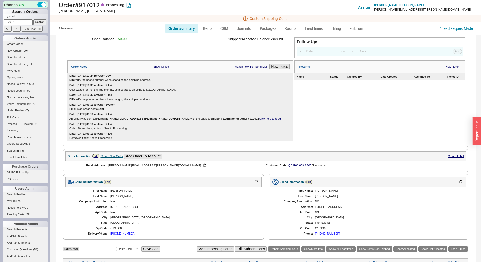
scroll to position [58, 0]
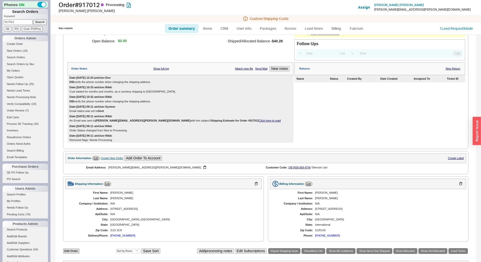
click at [215, 122] on div "Date: 05/14/2025 09:11 am User: Rikki An Email was sent to rosalie.laporte@hotm…" at bounding box center [180, 119] width 226 height 10
click at [259, 122] on link "Click here to read" at bounding box center [270, 120] width 22 height 3
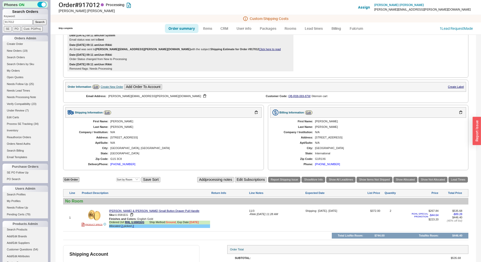
scroll to position [184, 0]
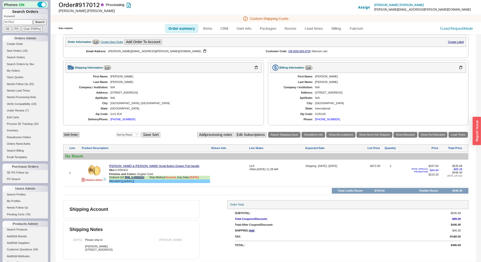
click at [239, 100] on div "First Name: Rosalie Last Name: Laporte Company / Institution: N/A Address: 1010…" at bounding box center [163, 98] width 196 height 50
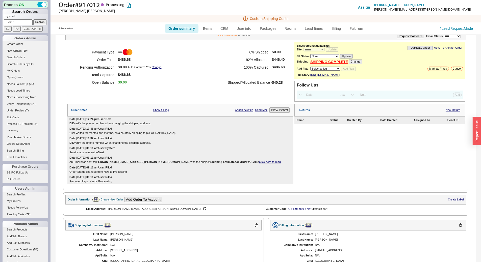
scroll to position [7, 0]
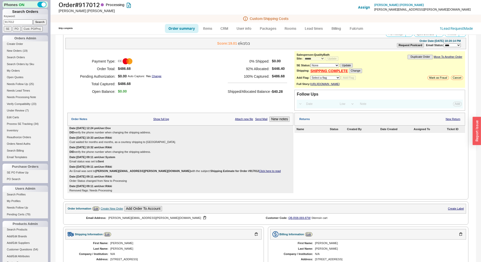
click at [205, 104] on div "Payment Type: CC Order Total: $486.68 Pending Authorization: $0.00 Auto Capture…" at bounding box center [180, 81] width 226 height 60
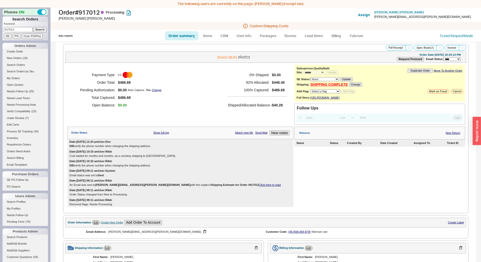
scroll to position [0, 0]
click at [259, 187] on link "Click here to read" at bounding box center [270, 185] width 22 height 3
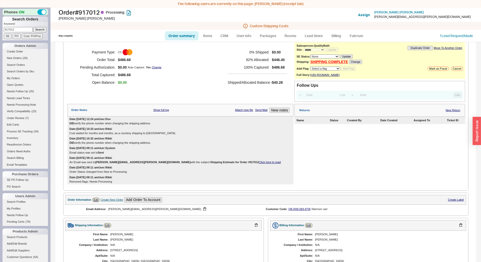
scroll to position [32, 0]
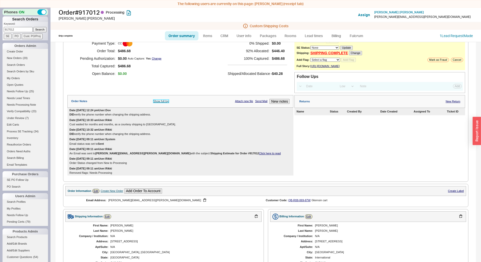
click at [163, 103] on link "Show full log" at bounding box center [161, 101] width 16 height 3
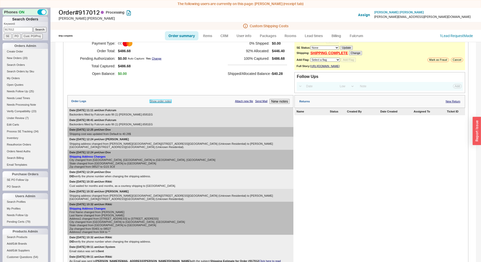
click at [158, 103] on link "Show order notes" at bounding box center [161, 101] width 22 height 3
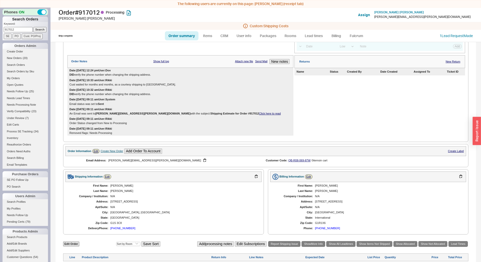
scroll to position [0, 0]
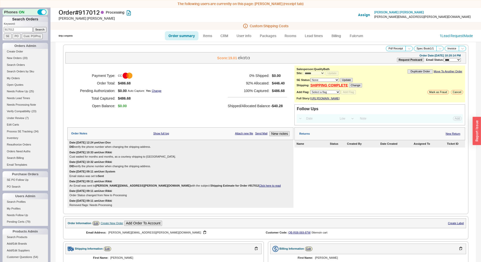
click at [190, 86] on div "Payment Type: CC Order Total: $486.68 Pending Authorization: $0.00 Auto Capture…" at bounding box center [180, 91] width 226 height 50
click at [173, 96] on div "Payment Type: CC Order Total: $486.68 Pending Authorization: $0.00 Auto Capture…" at bounding box center [180, 91] width 226 height 50
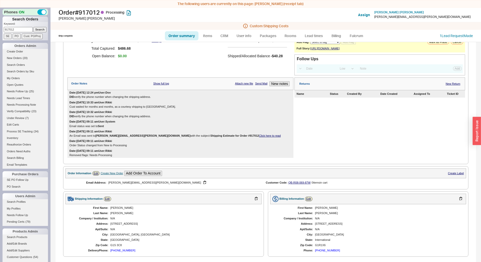
scroll to position [50, 0]
drag, startPoint x: 149, startPoint y: 113, endPoint x: 152, endPoint y: 115, distance: 3.5
click at [152, 115] on div "Date: 08/19/2025 12:24 pm User: Dov DID verify the phone number when changing t…" at bounding box center [180, 124] width 226 height 68
click at [152, 115] on div "Date: 08/14/2025 10:32 am User: Rikki DID verify the phone number when changing…" at bounding box center [180, 114] width 226 height 10
click at [141, 108] on div "Cust waited for months and months, as a courtesy shipping to Canada." at bounding box center [180, 106] width 222 height 3
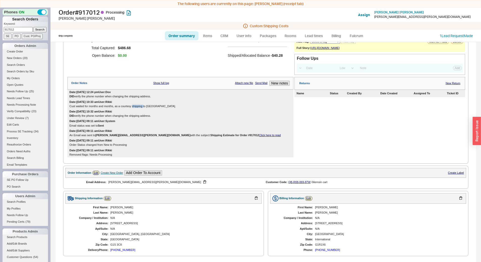
click at [141, 108] on div "Cust waited for months and months, as a courtesy shipping to Canada." at bounding box center [180, 106] width 222 height 3
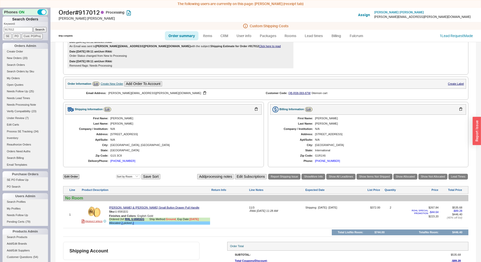
scroll to position [184, 0]
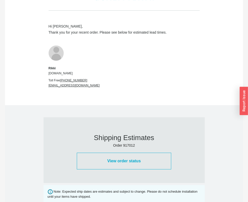
scroll to position [202, 0]
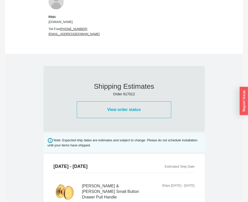
scroll to position [227, 0]
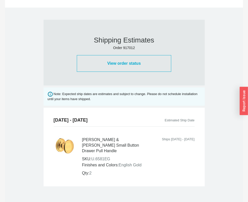
drag, startPoint x: 104, startPoint y: 127, endPoint x: 111, endPoint y: 127, distance: 7.3
click at [112, 127] on tbody "Shipping Estimates Order 917012 View order status Note: Expected ship dates are…" at bounding box center [124, 97] width 161 height 178
click at [111, 126] on td at bounding box center [124, 124] width 161 height 4
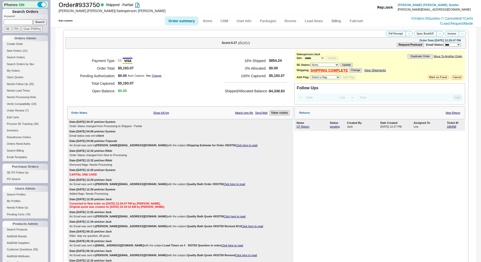
select select "*"
select select "LOW"
select select "3"
click at [301, 125] on link "CF Return" at bounding box center [302, 126] width 13 height 3
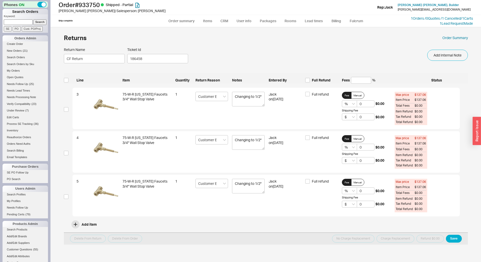
click at [316, 84] on form "Return Name CF Return Ticket Id 186458 Add Internal Note Line Item Quantity Ret…" at bounding box center [266, 145] width 404 height 197
click at [315, 78] on span "Full Refund" at bounding box center [321, 80] width 19 height 5
click at [310, 78] on input "Full Refund" at bounding box center [307, 80] width 5 height 5
checkbox input "true"
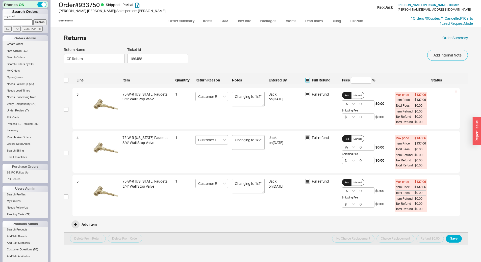
checkbox input "true"
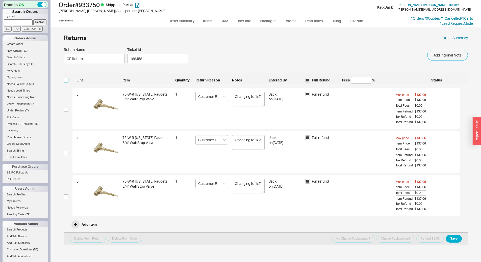
click at [64, 82] on input "checkbox" at bounding box center [66, 80] width 5 height 5
checkbox input "true"
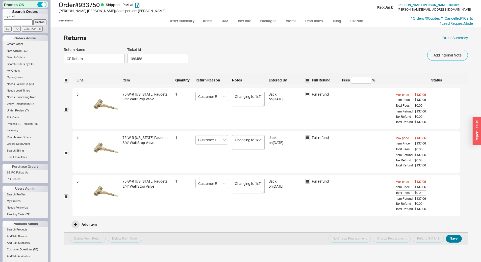
drag, startPoint x: 453, startPoint y: 233, endPoint x: 449, endPoint y: 237, distance: 5.9
click at [453, 233] on div "Delete From Return Delete From Order No Charge Replacement Charge Replacement R…" at bounding box center [266, 239] width 404 height 12
click at [451, 239] on button "Save" at bounding box center [453, 239] width 16 height 8
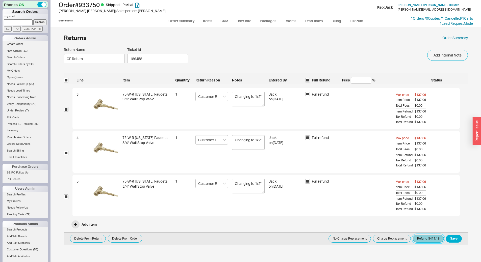
click at [423, 239] on button "Refund $411.18" at bounding box center [427, 239] width 31 height 8
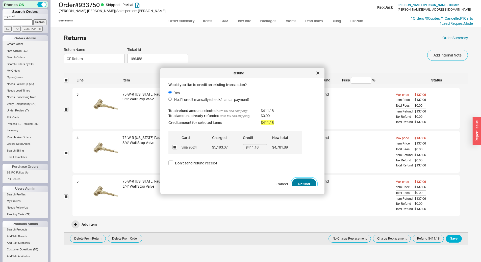
click at [307, 183] on button "Refund" at bounding box center [304, 183] width 24 height 11
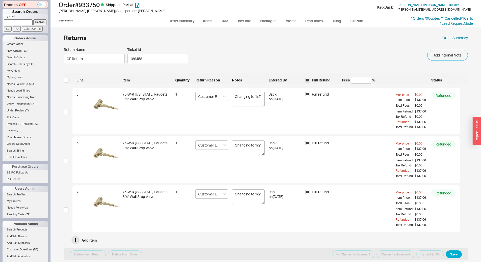
click at [192, 15] on ul "Order summary Items CRM User info Packages Rooms Lead times Billing Fulcrum" at bounding box center [266, 21] width 206 height 12
click at [191, 17] on link "Order summary" at bounding box center [182, 20] width 34 height 9
select select "*"
select select "LOW"
select select "3"
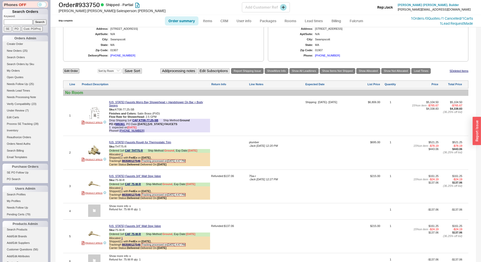
scroll to position [252, 0]
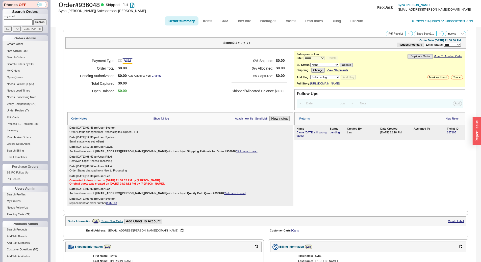
select select "*"
select select "LOW"
select select "3"
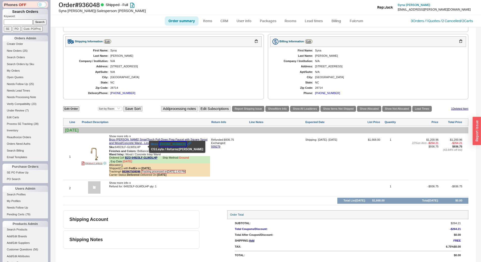
drag, startPoint x: 179, startPoint y: 146, endPoint x: 164, endPoint y: 145, distance: 15.2
click at [164, 145] on button "201-871-0500" at bounding box center [172, 144] width 27 height 5
copy div "201-871-0500"
drag, startPoint x: 180, startPoint y: 146, endPoint x: 159, endPoint y: 146, distance: 20.4
click at [159, 146] on div "Brizo 201-871-0500" at bounding box center [177, 144] width 52 height 5
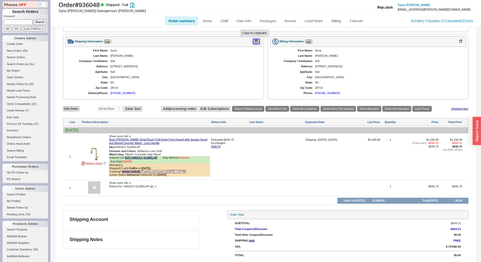
click at [255, 41] on button "button" at bounding box center [256, 41] width 6 height 5
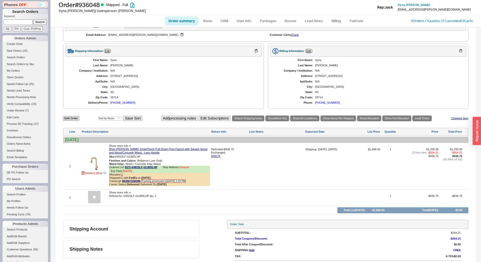
scroll to position [183, 0]
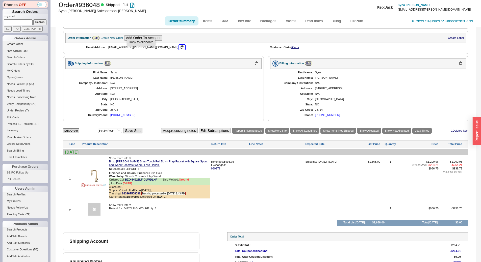
drag, startPoint x: 141, startPoint y: 50, endPoint x: 307, endPoint y: 52, distance: 166.5
click at [179, 50] on button "button" at bounding box center [182, 47] width 6 height 5
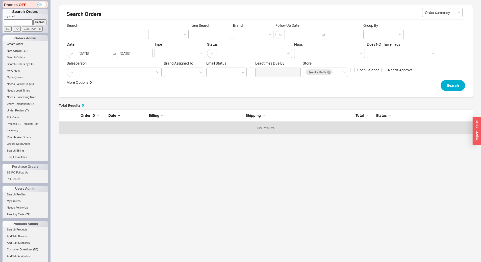
click at [21, 22] on input at bounding box center [18, 21] width 29 height 5
type input "[PERSON_NAME]"
click at [33, 19] on input "Search" at bounding box center [39, 21] width 13 height 5
type input "[PERSON_NAME]"
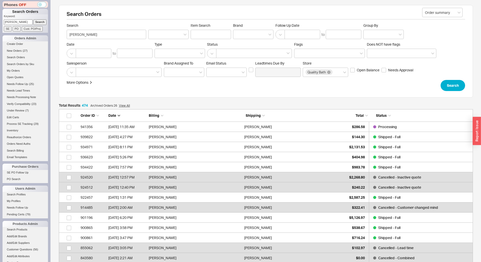
scroll to position [4791, 410]
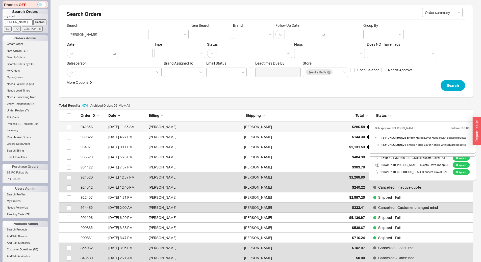
click at [340, 128] on div "$286.58" at bounding box center [351, 127] width 25 height 10
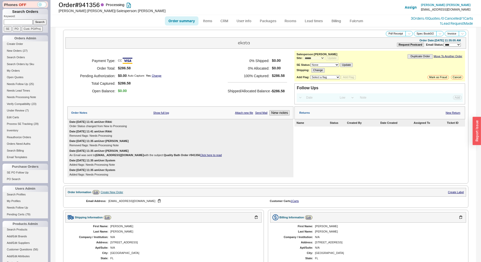
select select "*"
select select "LOW"
select select "3"
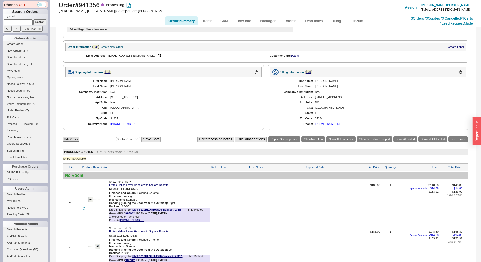
scroll to position [120, 0]
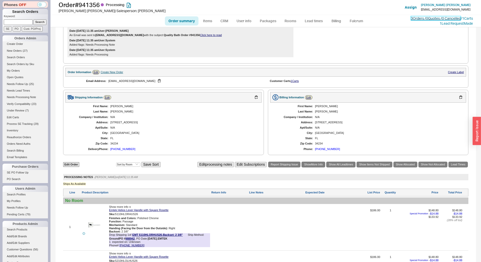
click at [418, 17] on link "3 Orders / 0 Quotes / 0 Cancelled" at bounding box center [435, 18] width 50 height 4
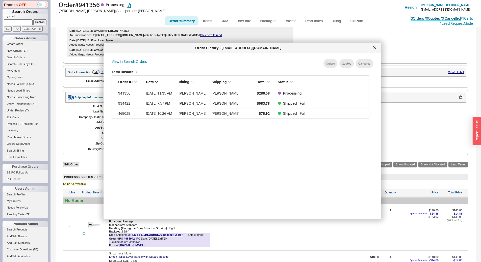
scroll to position [151, 262]
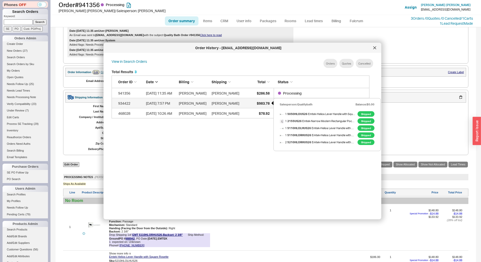
click at [249, 101] on div "$983.78" at bounding box center [256, 103] width 25 height 10
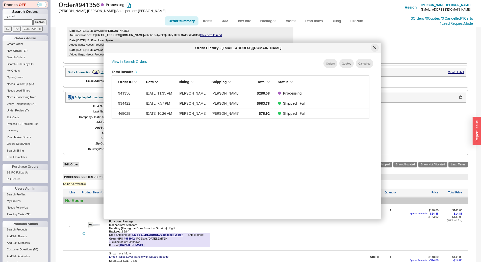
click at [375, 48] on icon at bounding box center [374, 47] width 3 height 3
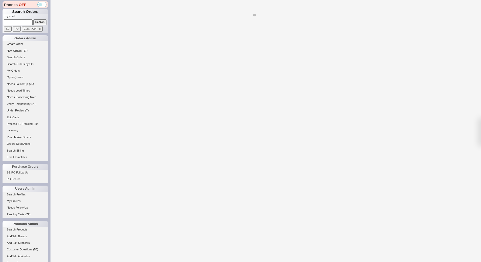
select select "*"
select select "LOW"
select select "3"
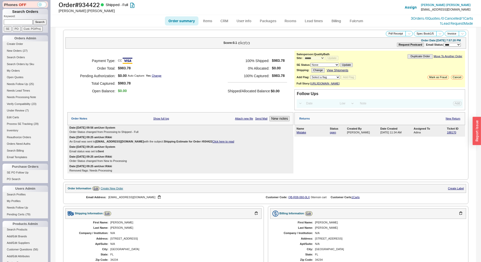
click at [452, 134] on div "188170" at bounding box center [454, 132] width 16 height 3
click at [447, 134] on link "188170" at bounding box center [450, 132] width 9 height 3
